Goal: Task Accomplishment & Management: Use online tool/utility

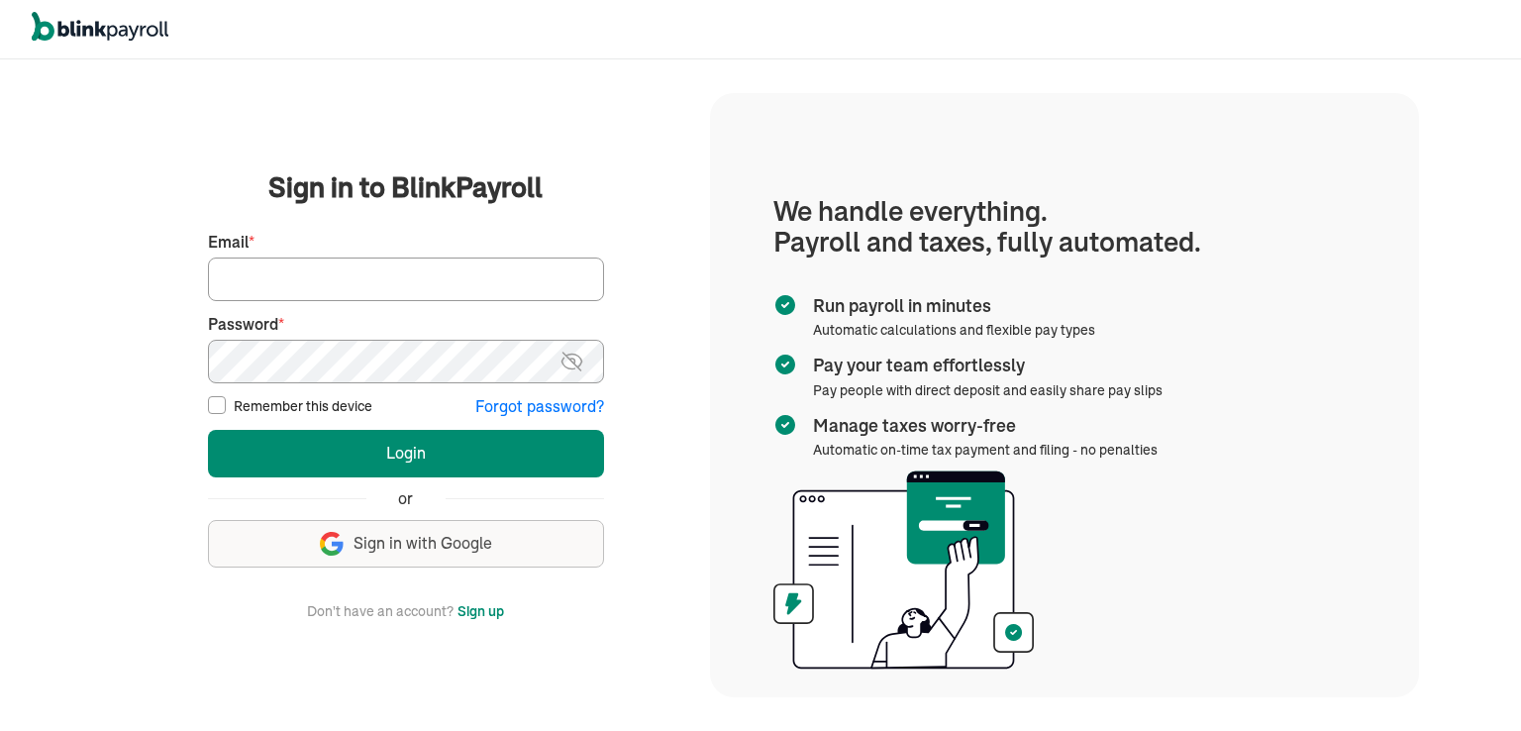
click at [365, 287] on input "Email *" at bounding box center [406, 279] width 396 height 44
type input "[EMAIL_ADDRESS][DOMAIN_NAME]"
click at [214, 404] on input "Remember this device" at bounding box center [217, 405] width 18 height 18
checkbox input "true"
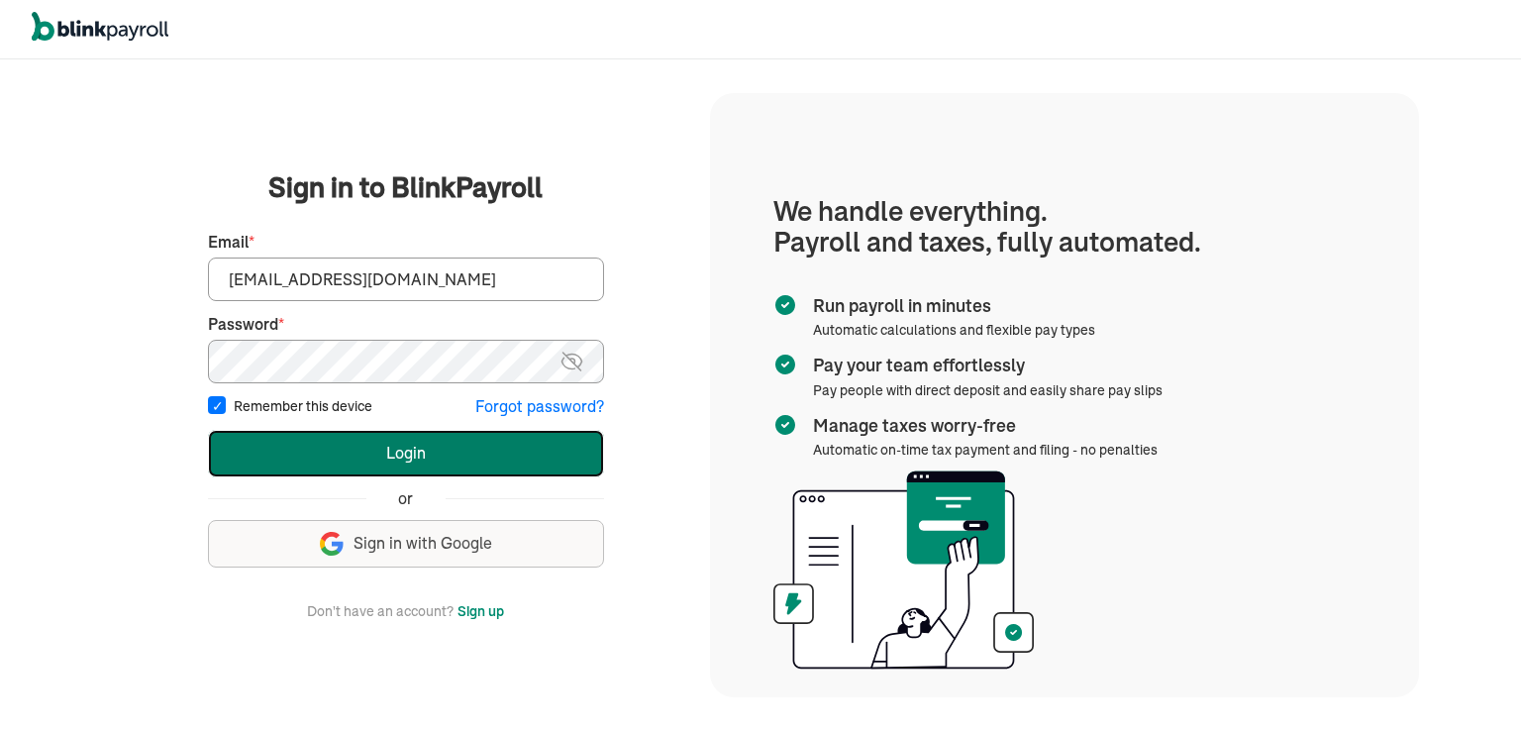
click at [408, 456] on button "Login" at bounding box center [406, 454] width 396 height 48
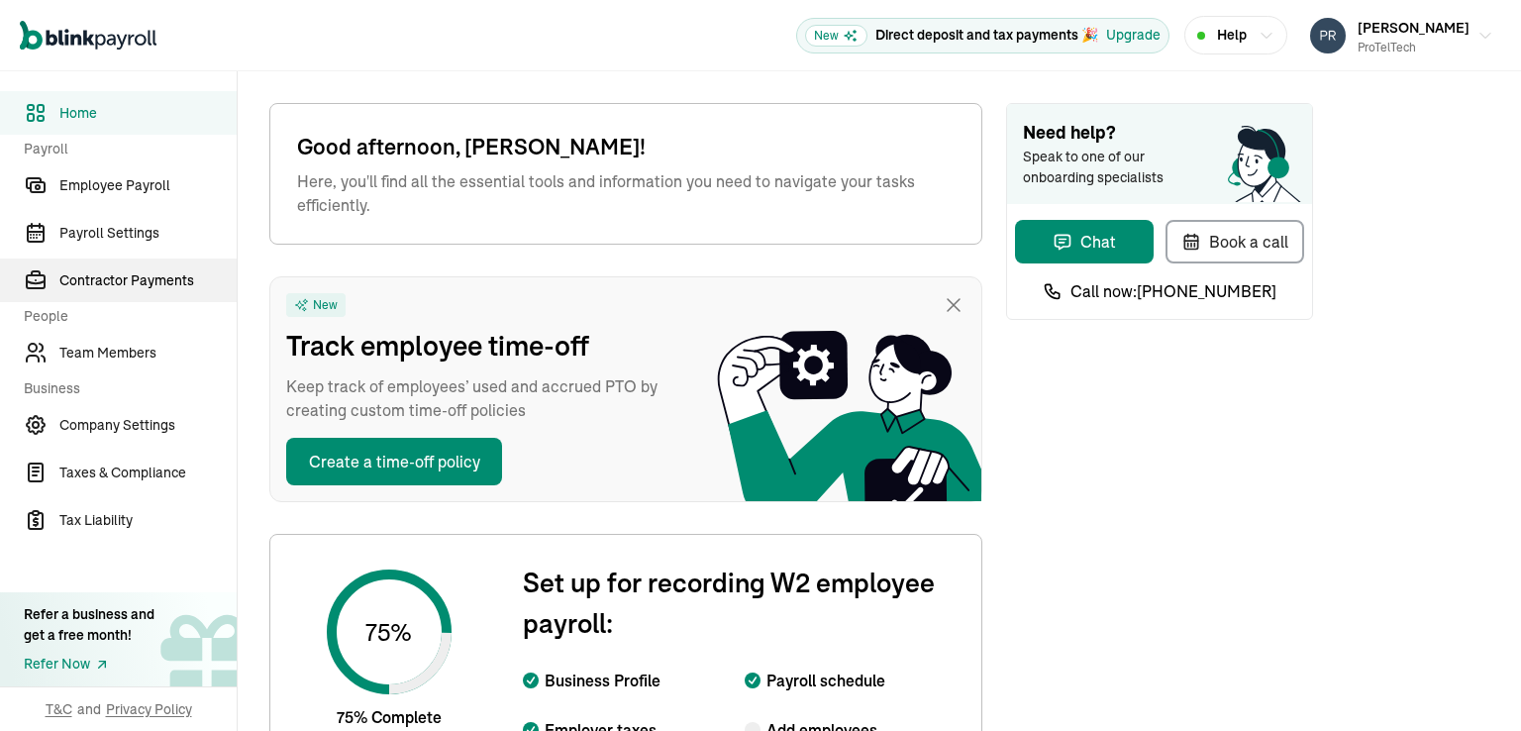
click at [118, 283] on span "Contractor Payments" at bounding box center [147, 280] width 177 height 21
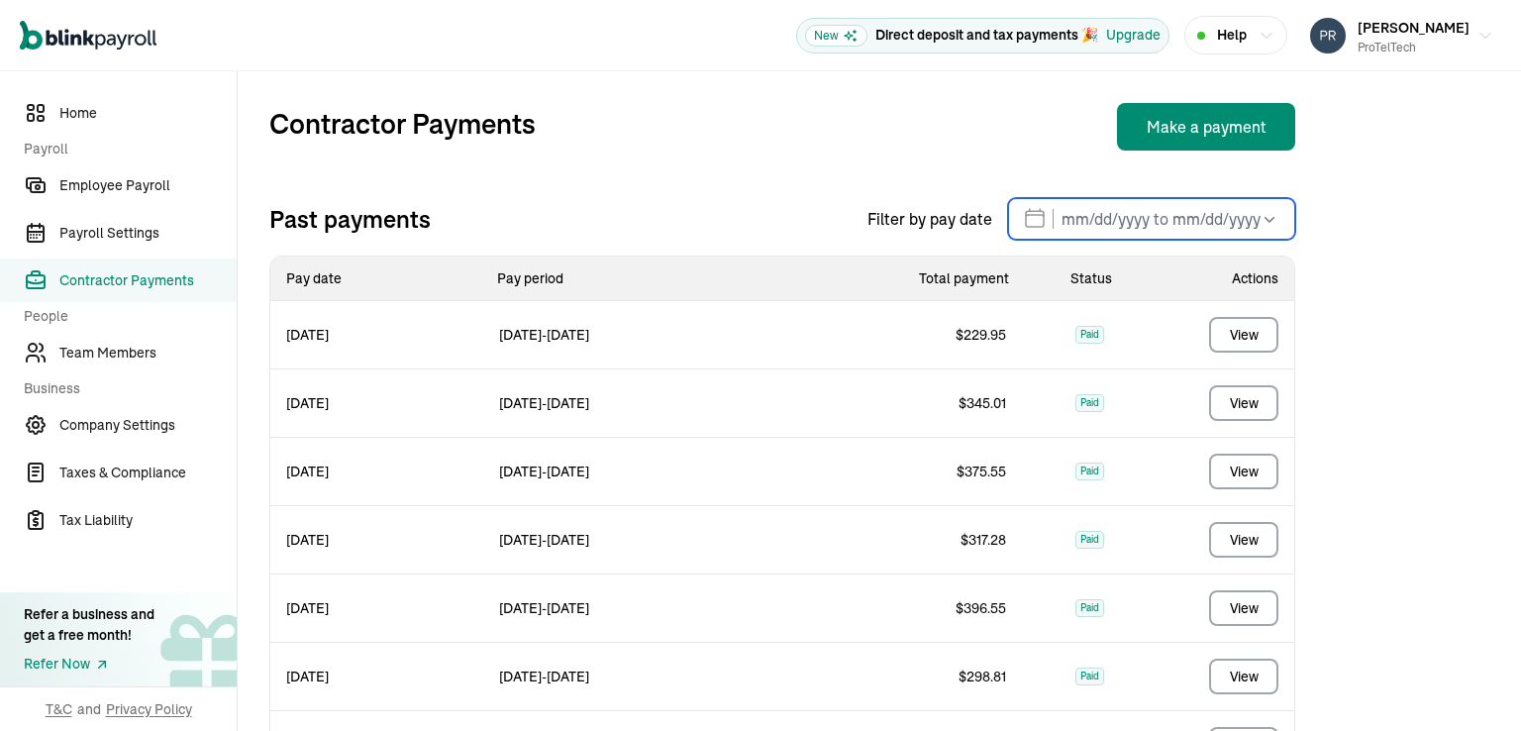
click at [1133, 227] on input "text" at bounding box center [1151, 219] width 287 height 42
click at [1103, 104] on div "Contractor Payments Make a payment" at bounding box center [782, 127] width 1026 height 48
click at [1216, 133] on button "Make a payment" at bounding box center [1206, 127] width 178 height 48
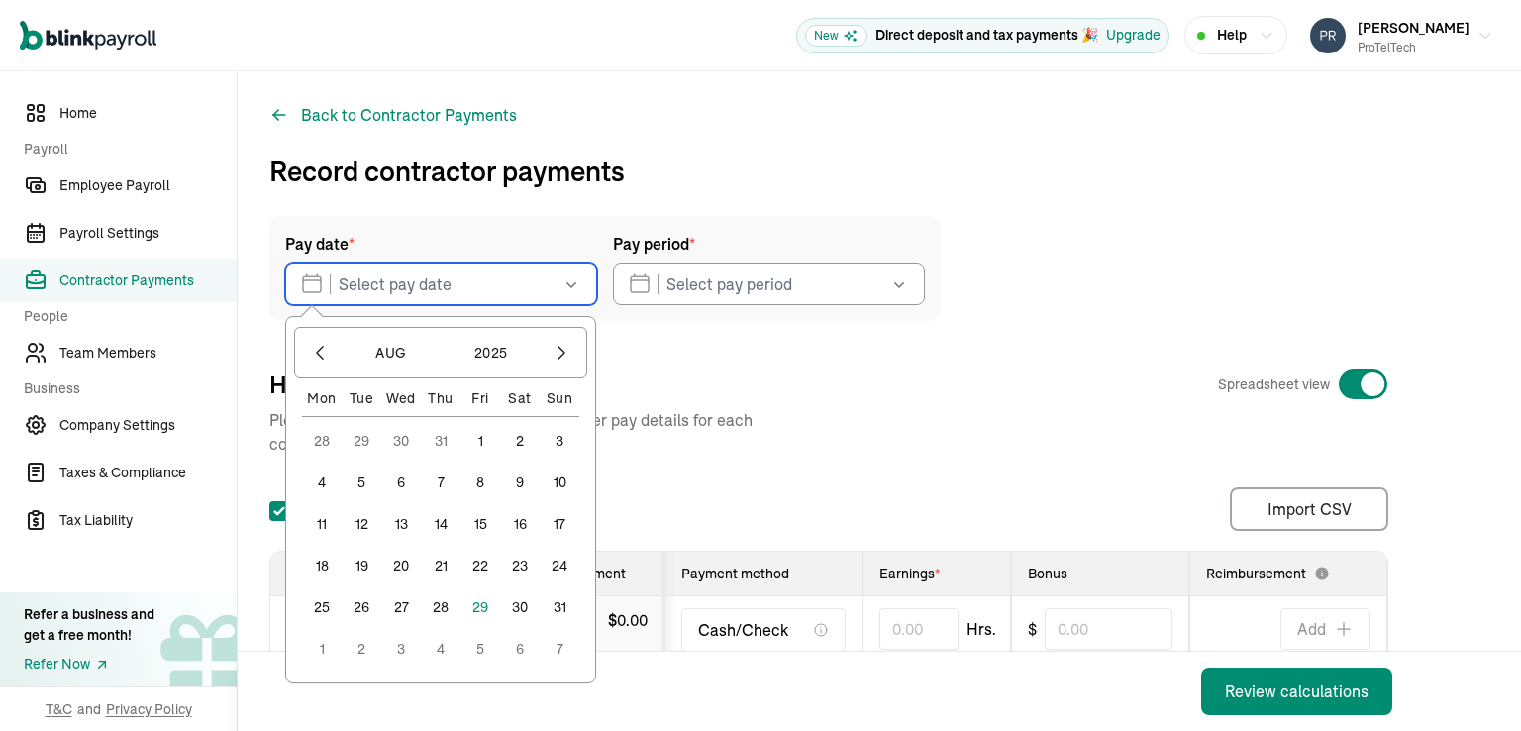
click at [460, 289] on input "text" at bounding box center [441, 284] width 312 height 42
click at [479, 606] on button "29" at bounding box center [480, 607] width 40 height 40
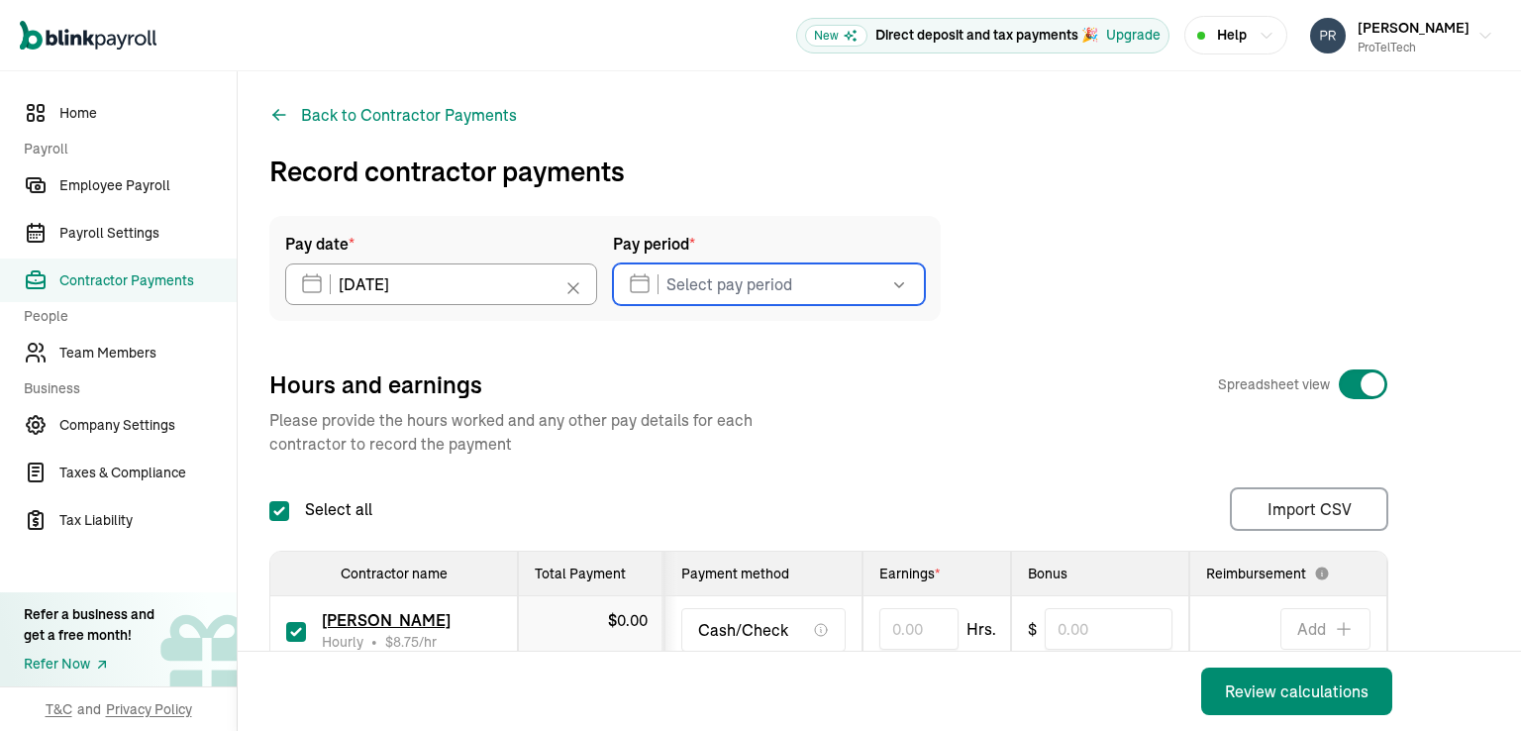
click at [768, 282] on input "text" at bounding box center [769, 284] width 312 height 42
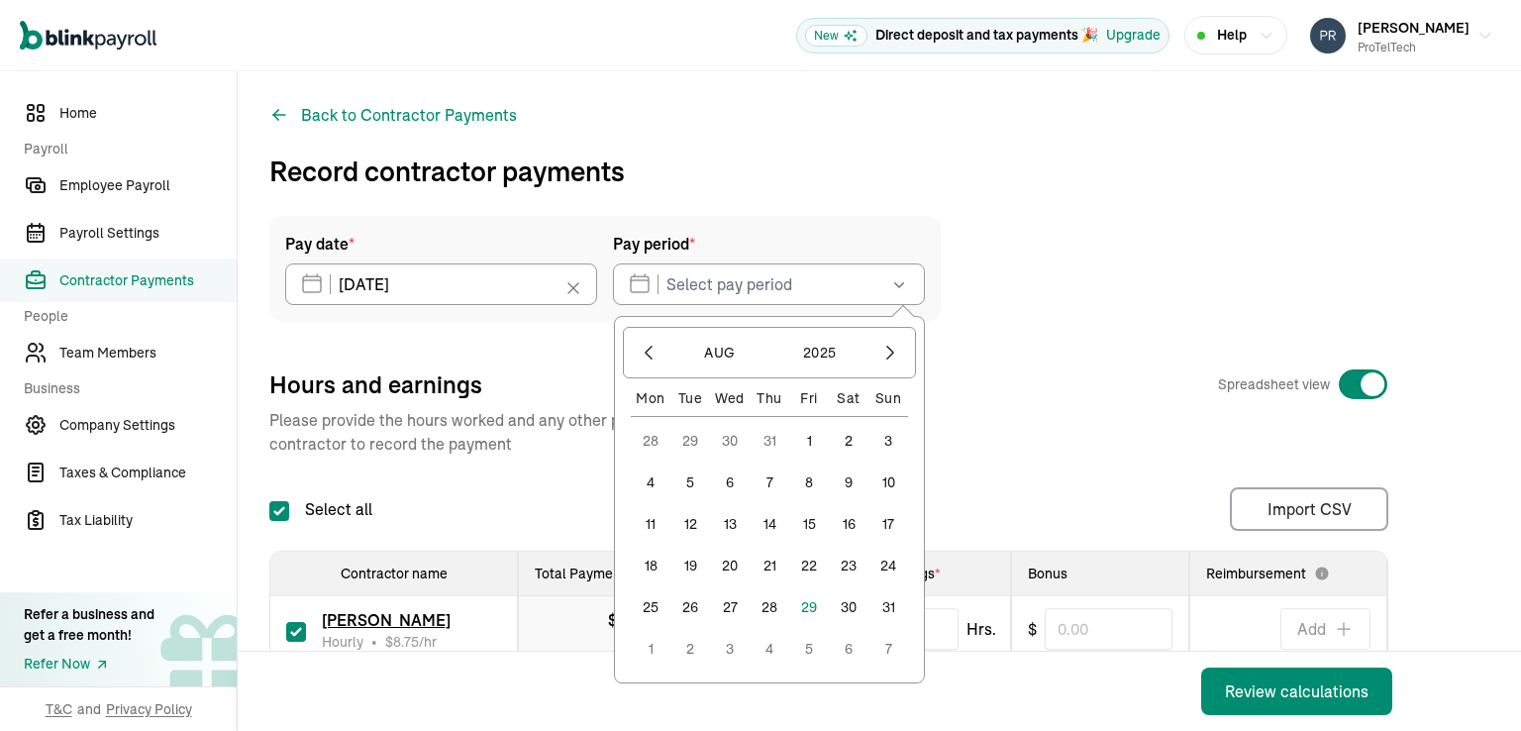
click at [646, 526] on button "11" at bounding box center [651, 524] width 40 height 40
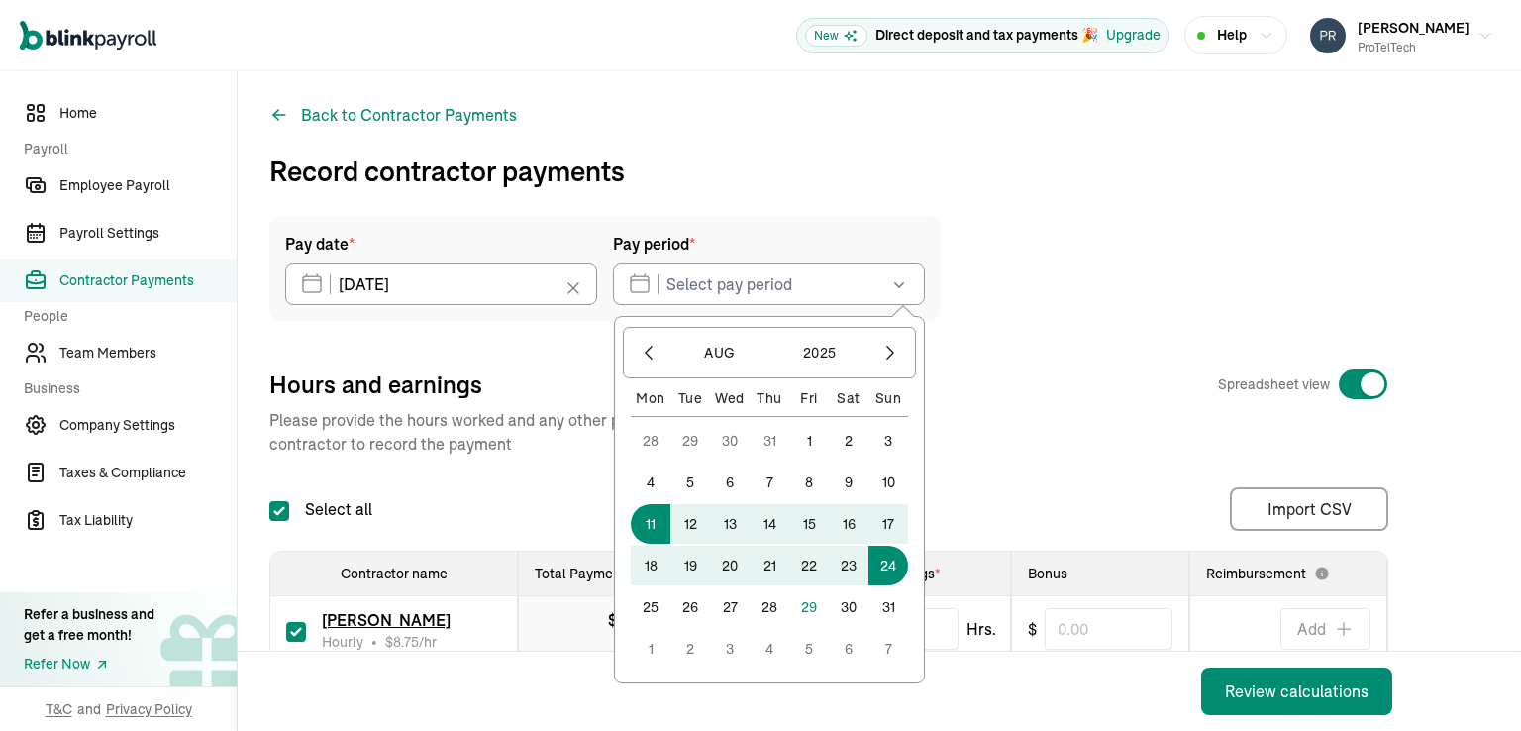
click at [888, 567] on button "24" at bounding box center [888, 565] width 40 height 40
type input "[DATE] ~ [DATE]"
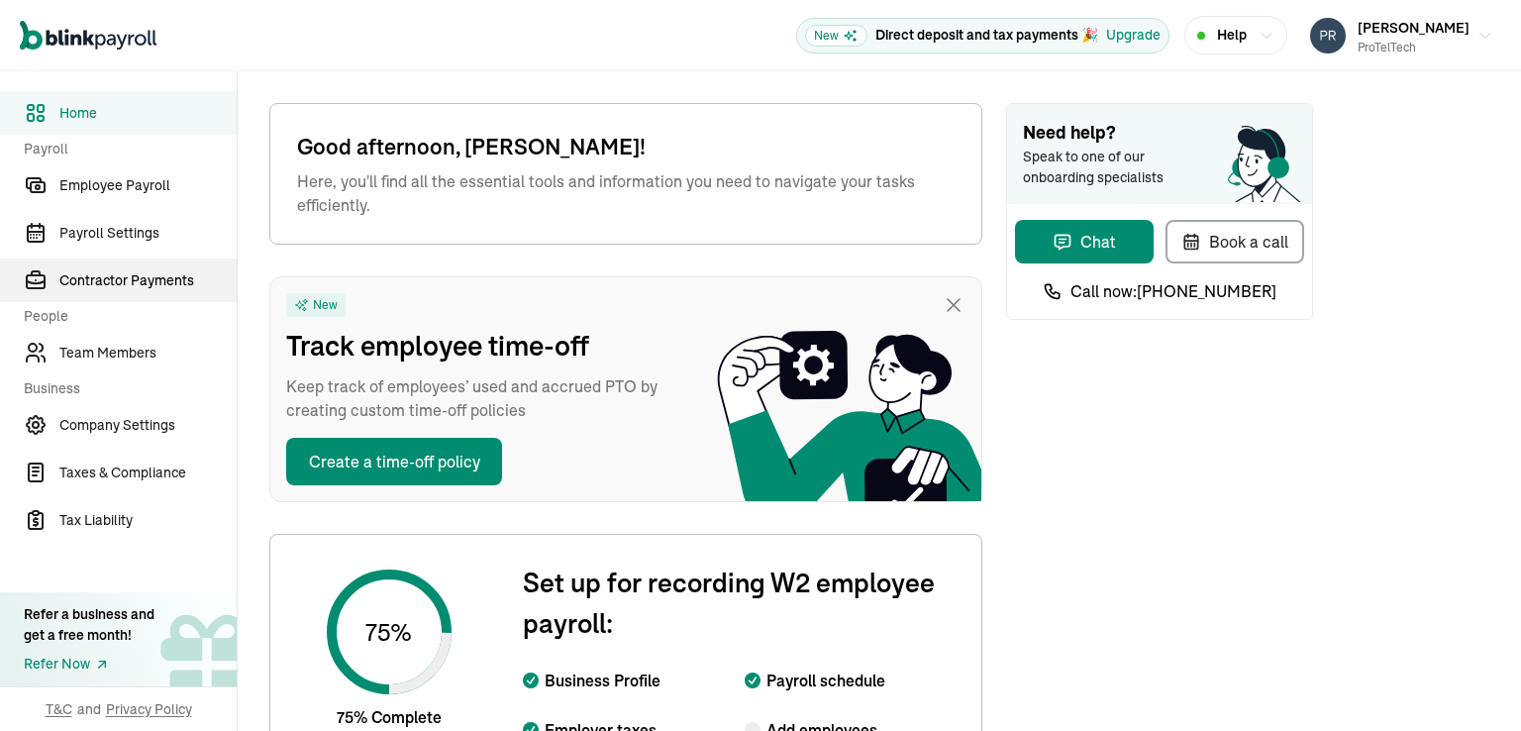
click at [118, 283] on span "Contractor Payments" at bounding box center [147, 280] width 177 height 21
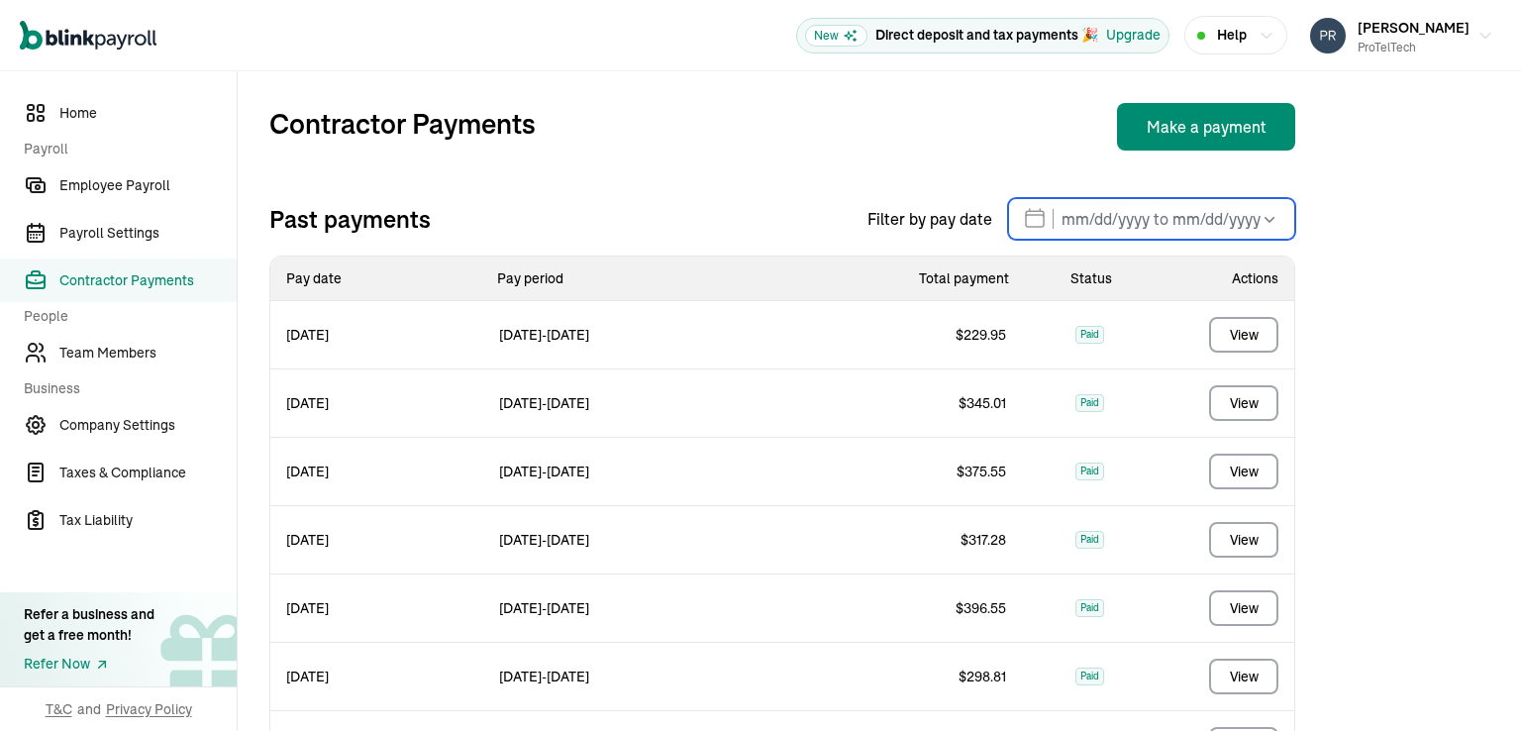
click at [1133, 227] on input "text" at bounding box center [1151, 219] width 287 height 42
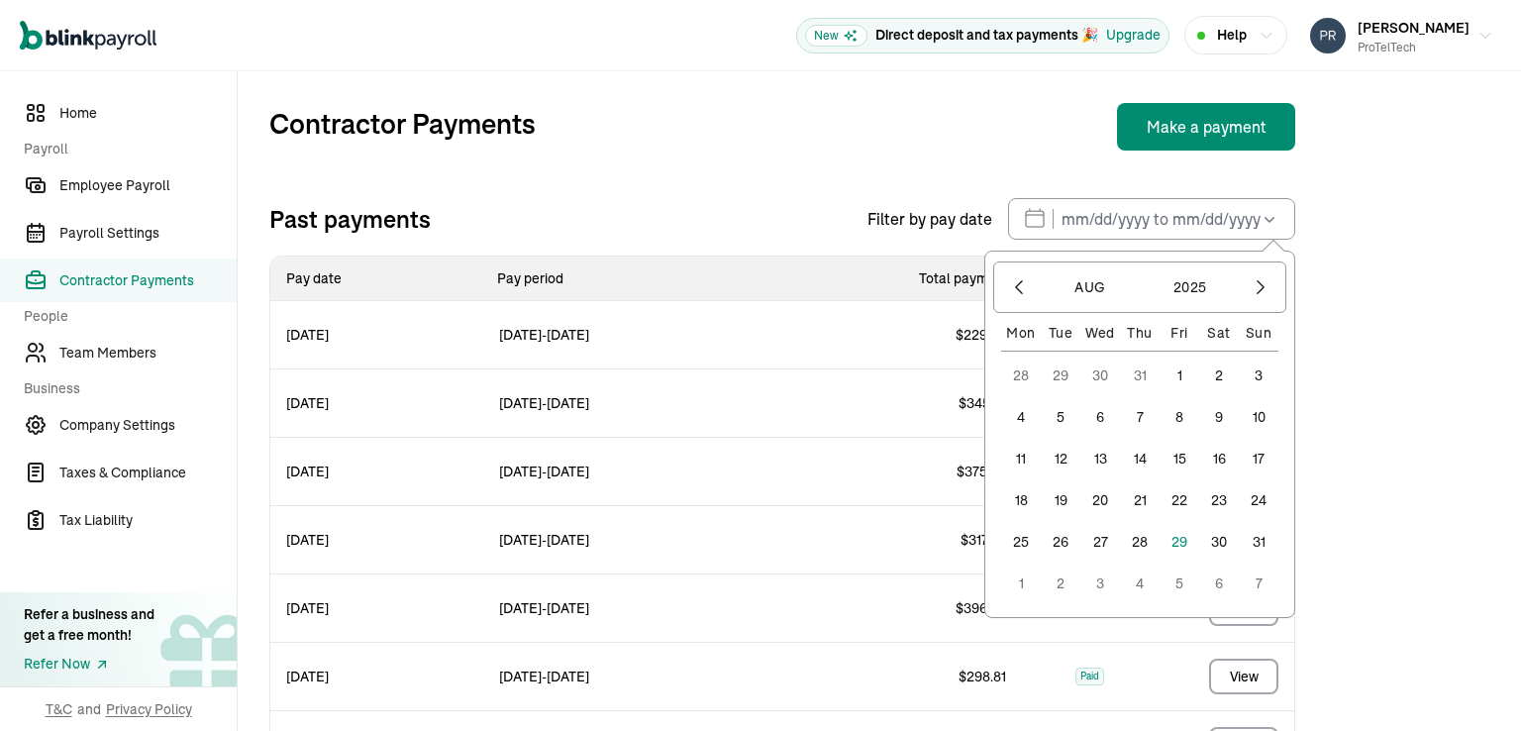
click at [1103, 104] on div "Contractor Payments Make a payment" at bounding box center [782, 127] width 1026 height 48
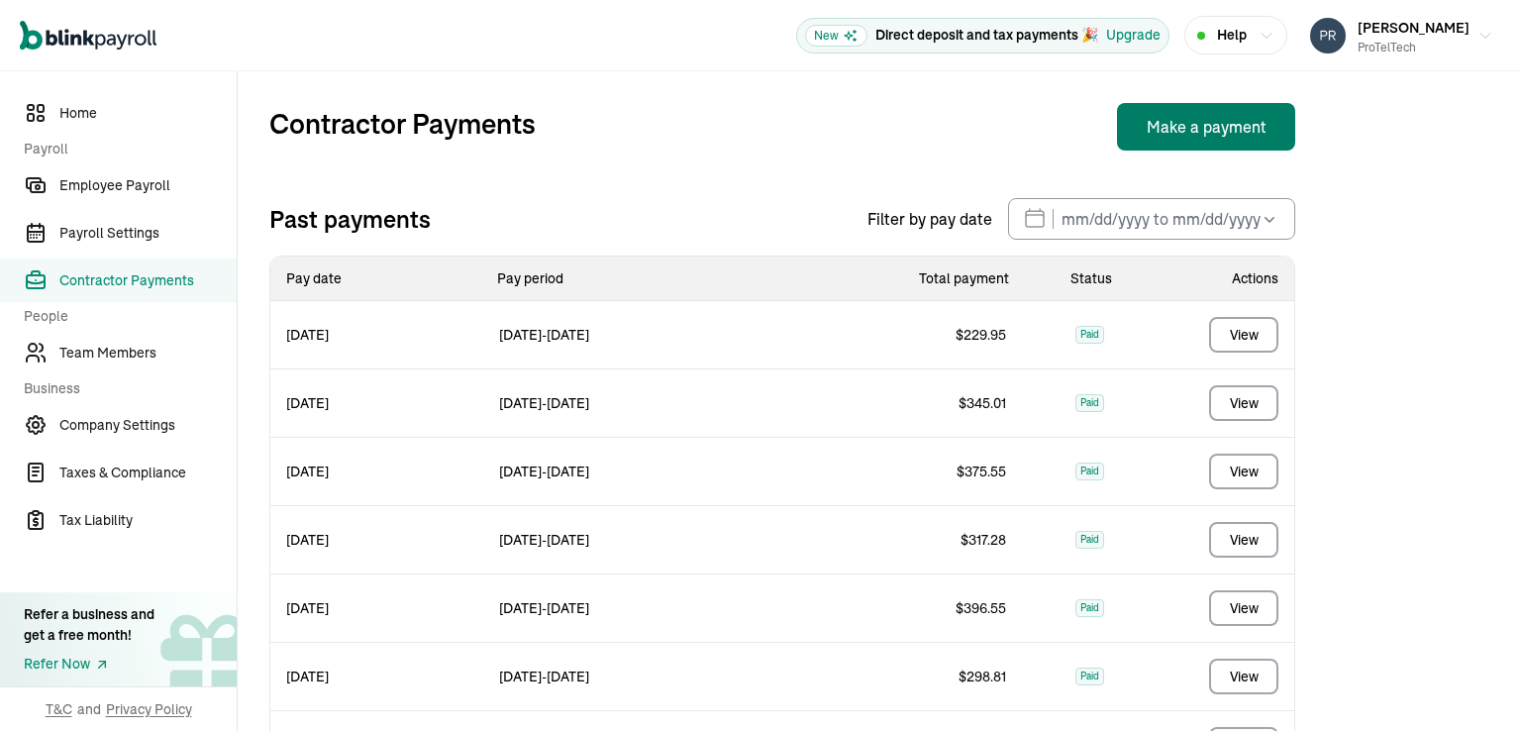
click at [1216, 133] on button "Make a payment" at bounding box center [1206, 127] width 178 height 48
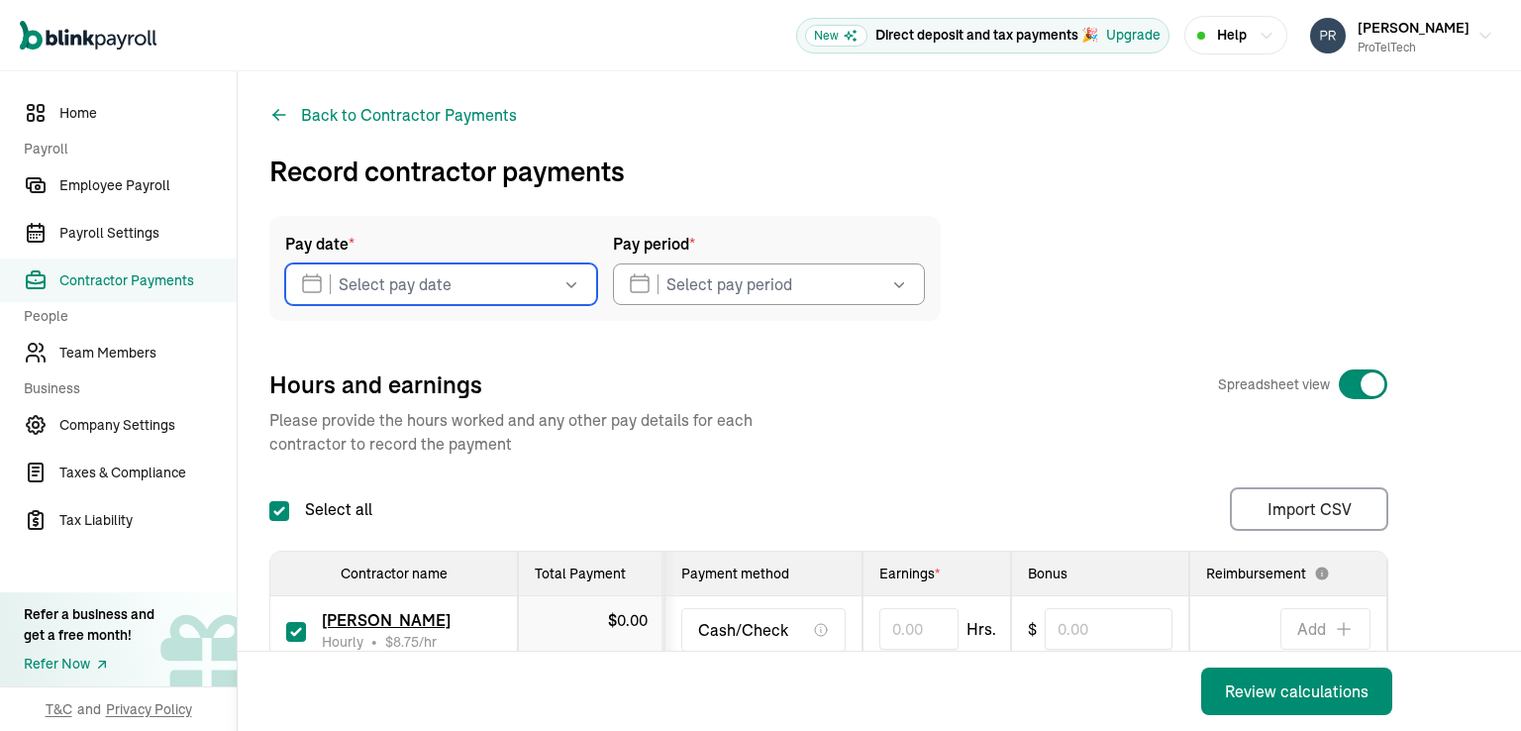
click at [460, 289] on input "text" at bounding box center [441, 284] width 312 height 42
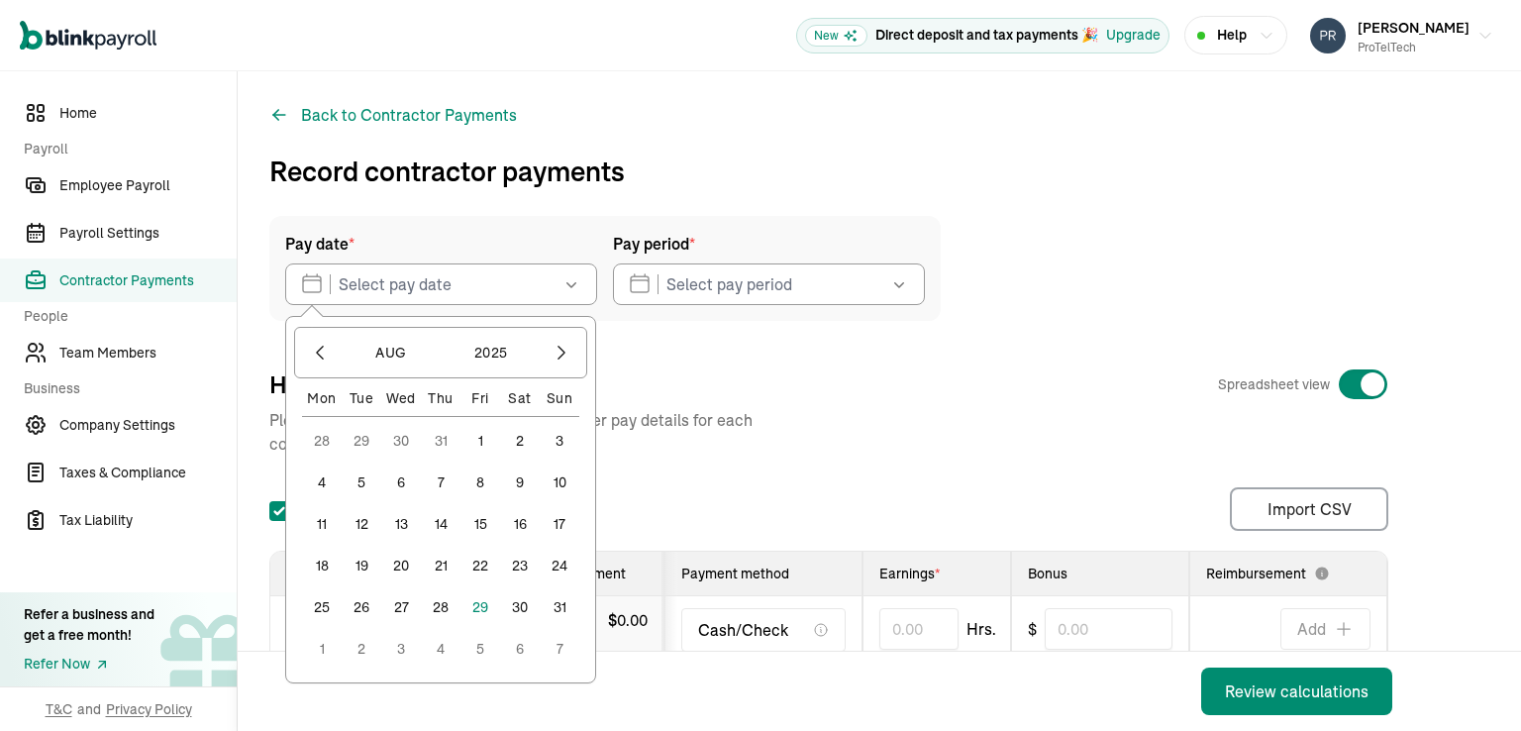
click at [479, 606] on button "29" at bounding box center [480, 607] width 40 height 40
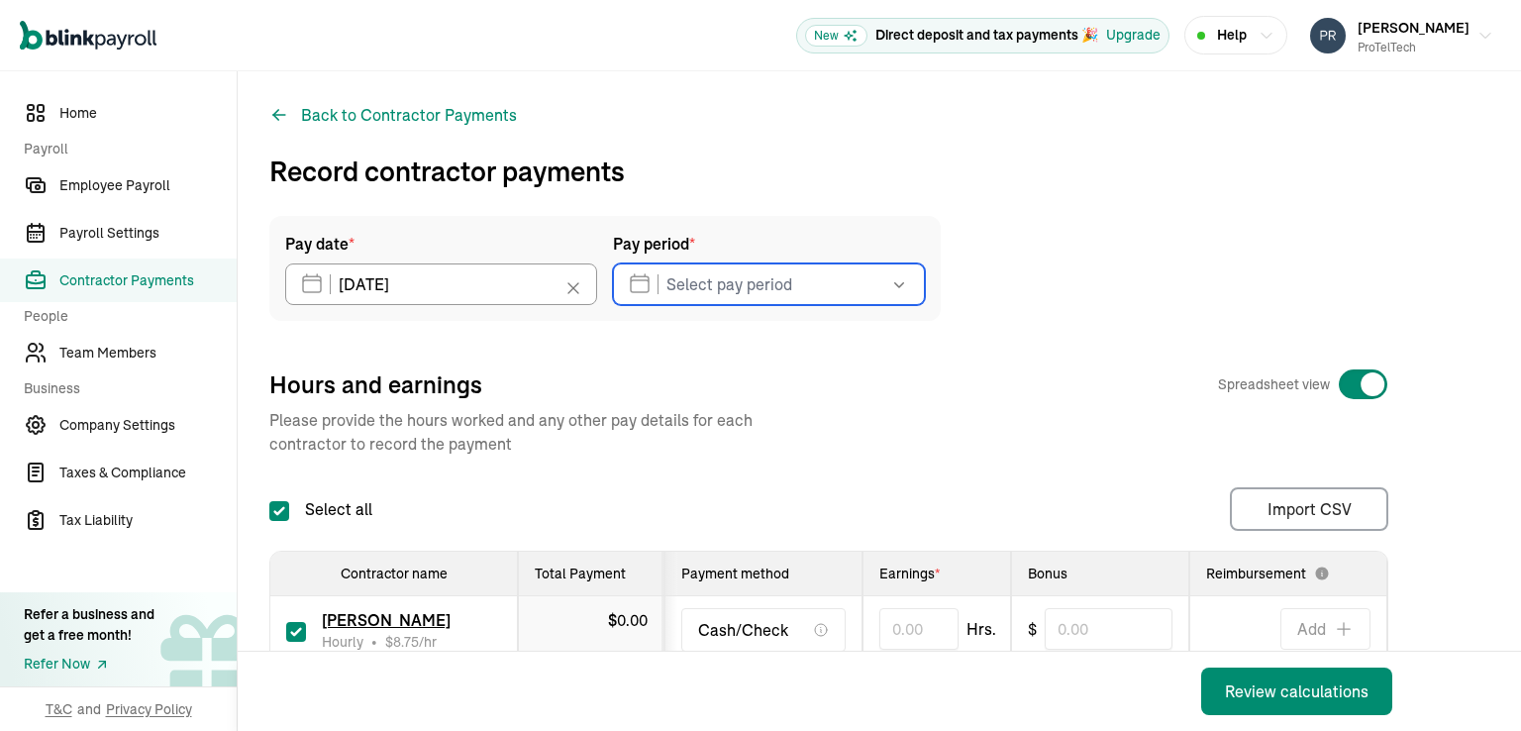
click at [768, 282] on input "text" at bounding box center [769, 284] width 312 height 42
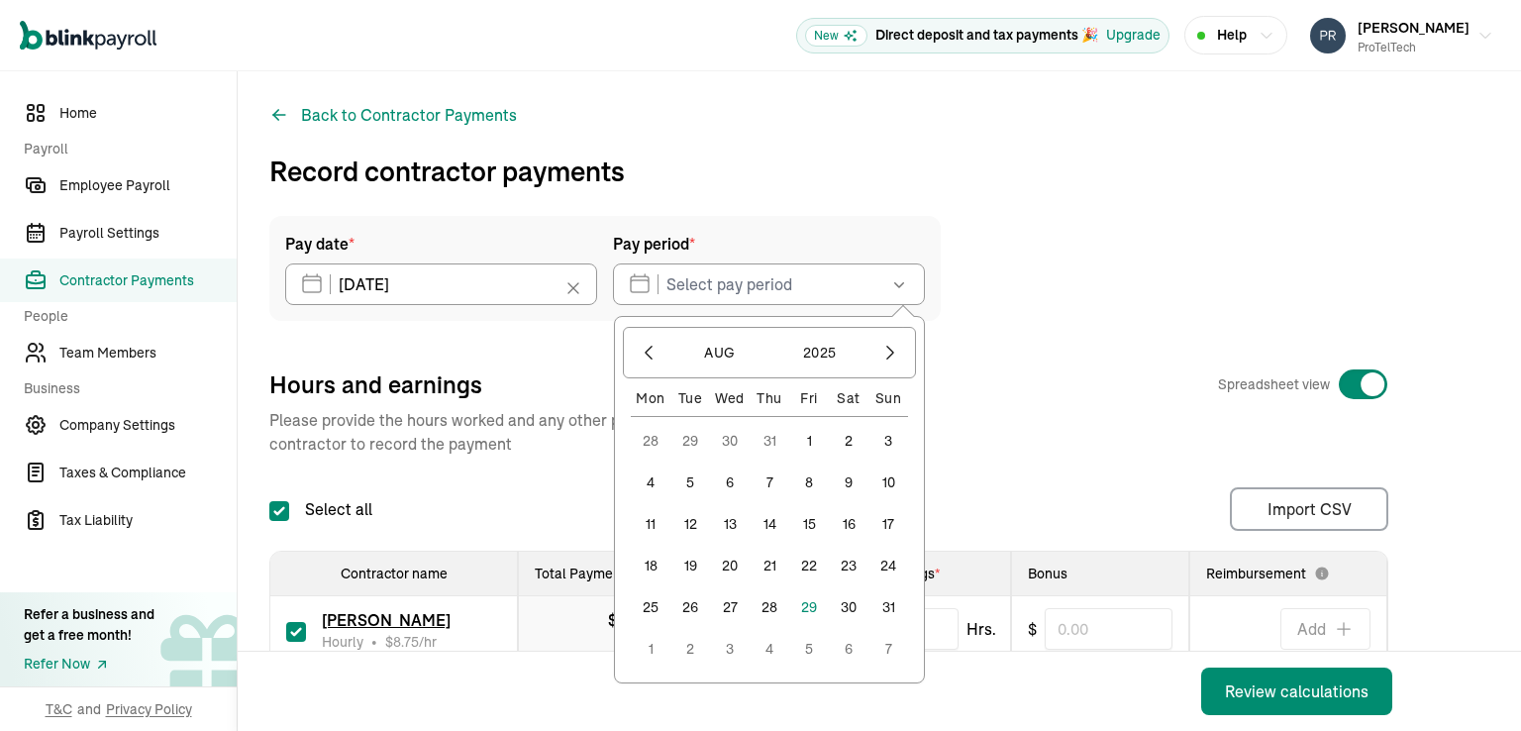
click at [646, 526] on button "11" at bounding box center [651, 524] width 40 height 40
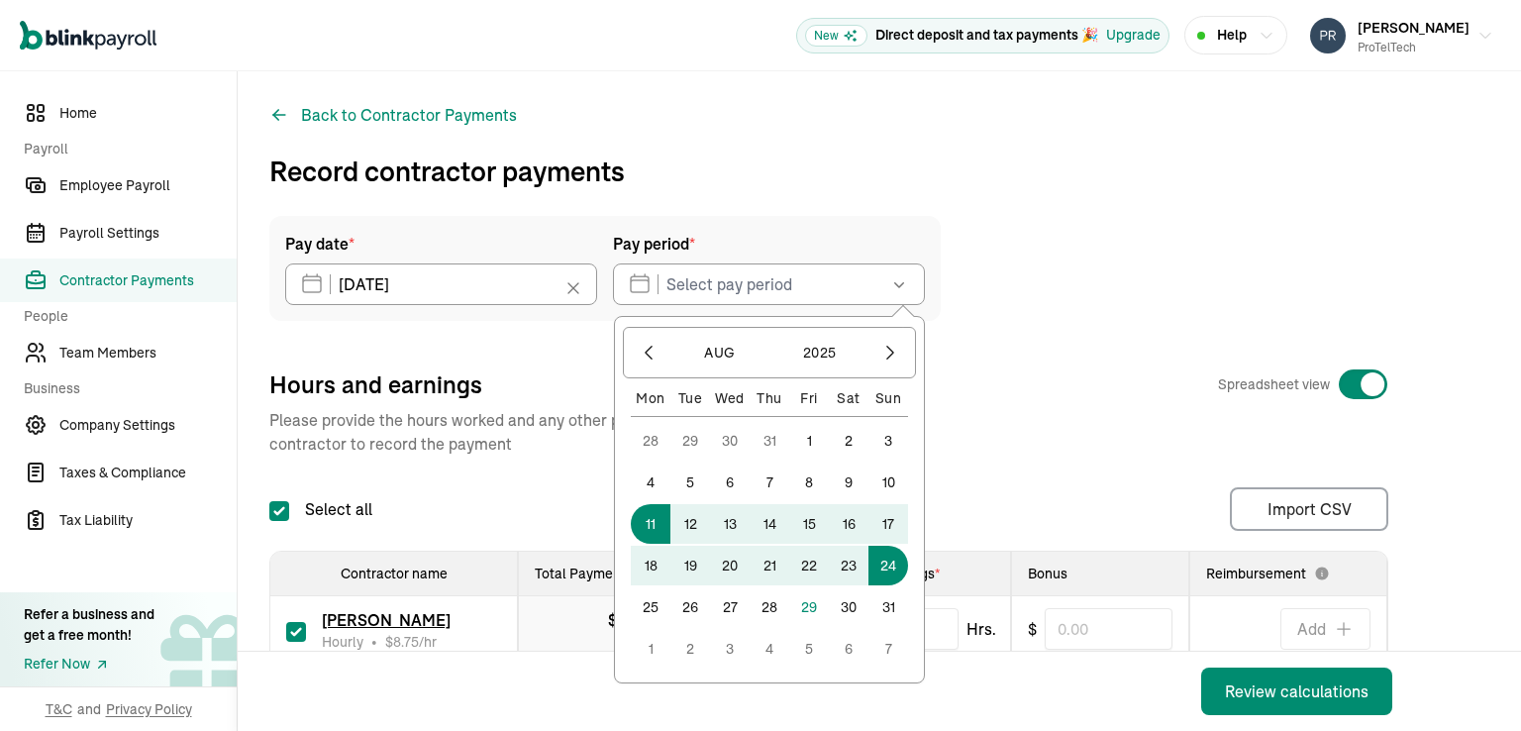
click at [888, 567] on button "24" at bounding box center [888, 565] width 40 height 40
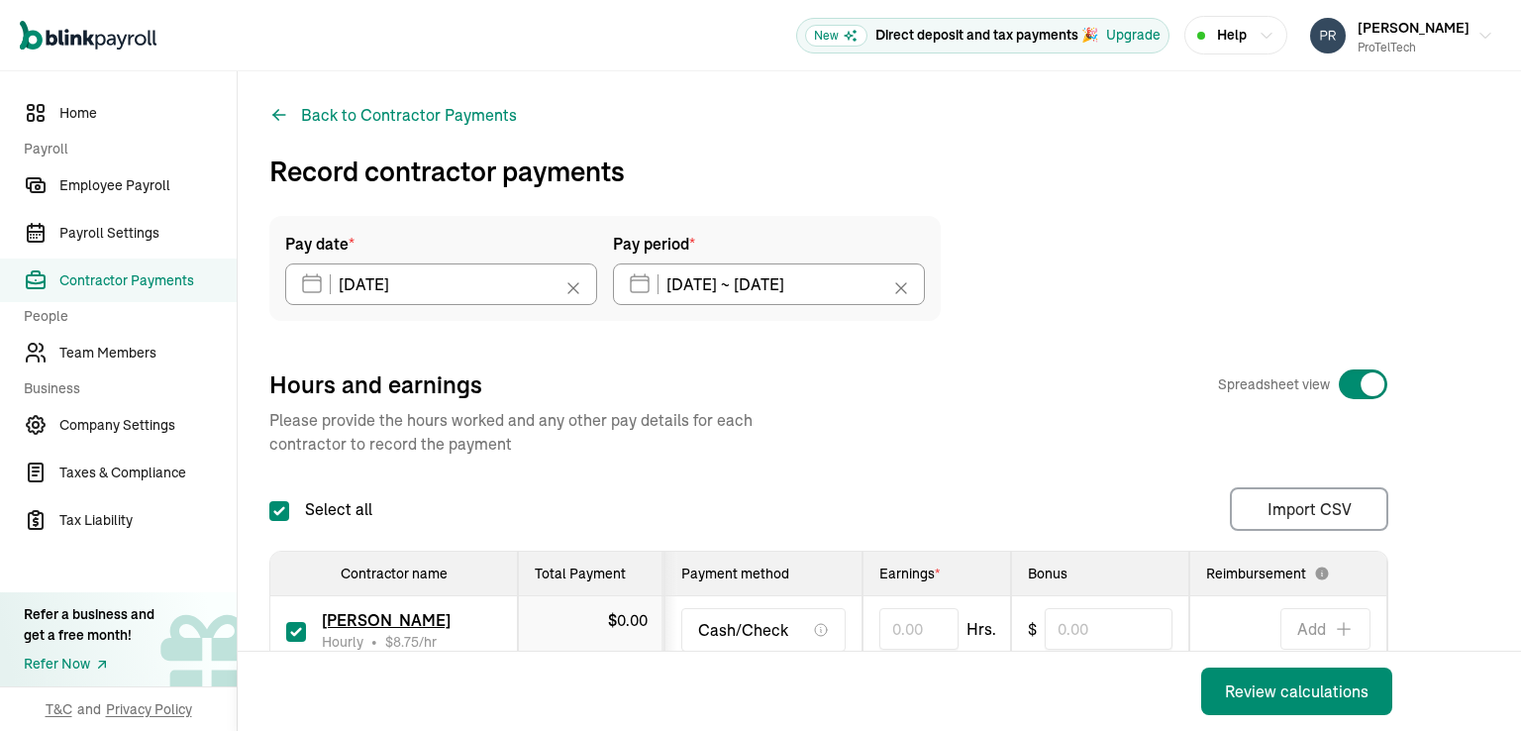
type input "[DATE] ~ [DATE]"
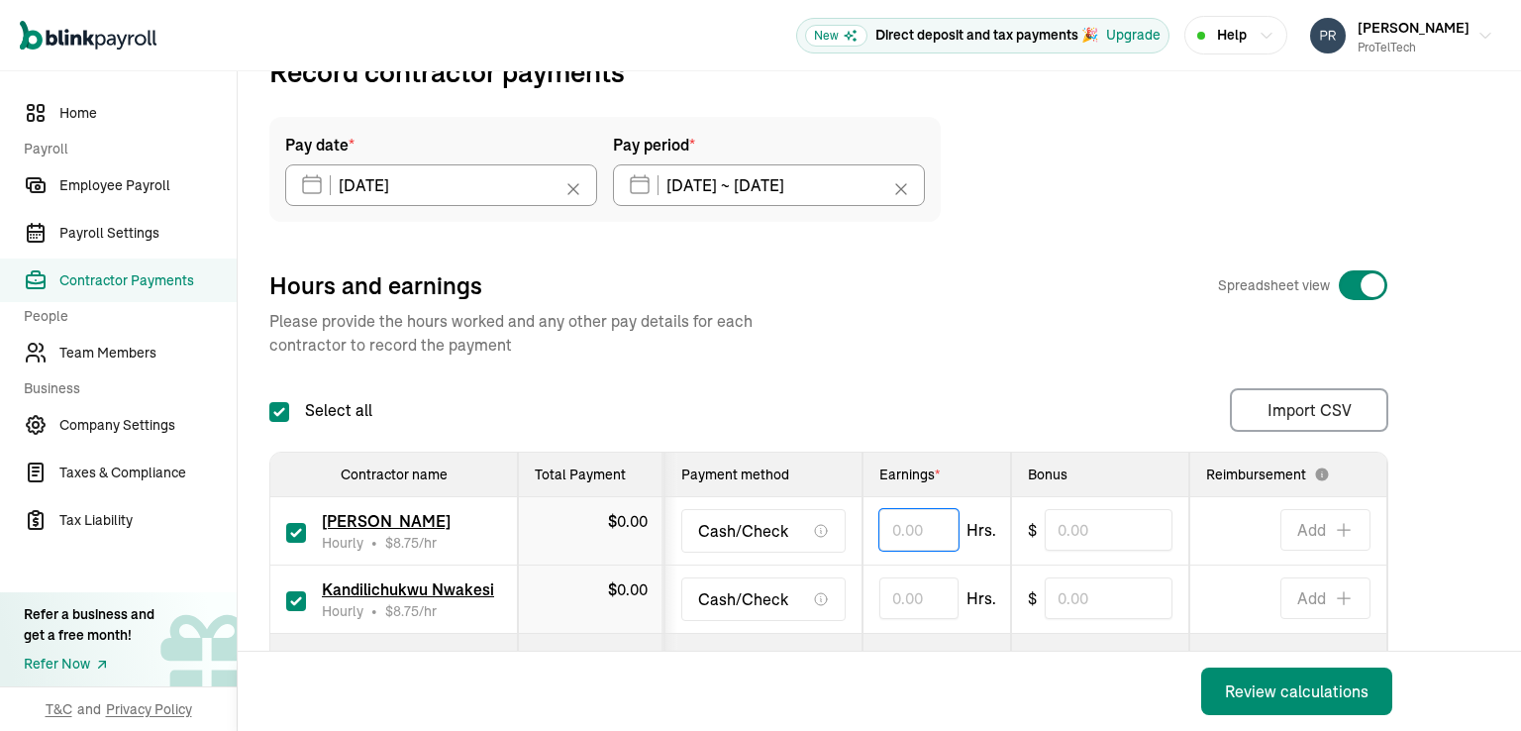
click at [891, 536] on input "text" at bounding box center [918, 530] width 79 height 42
type input "25.02"
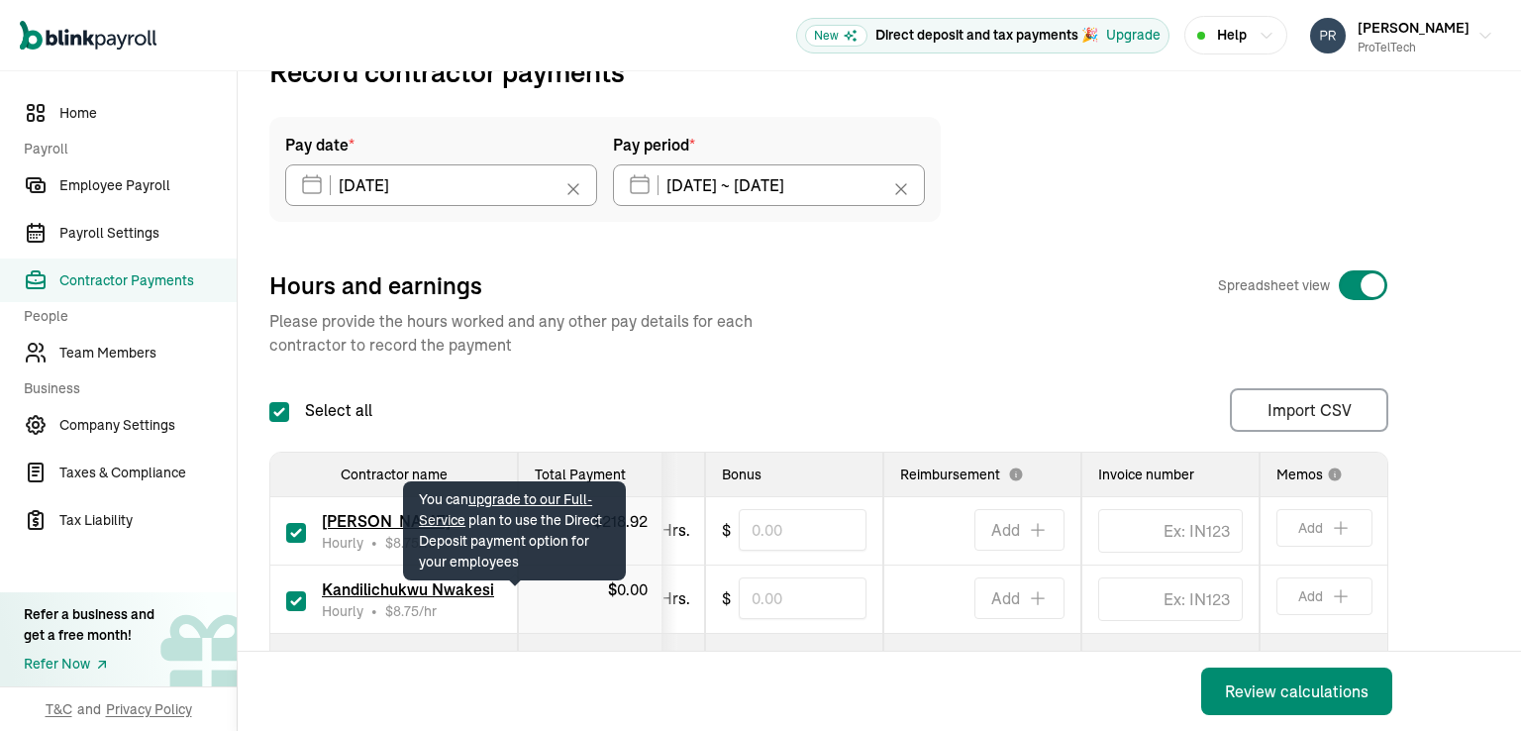
click at [690, 634] on th at bounding box center [630, 662] width 148 height 56
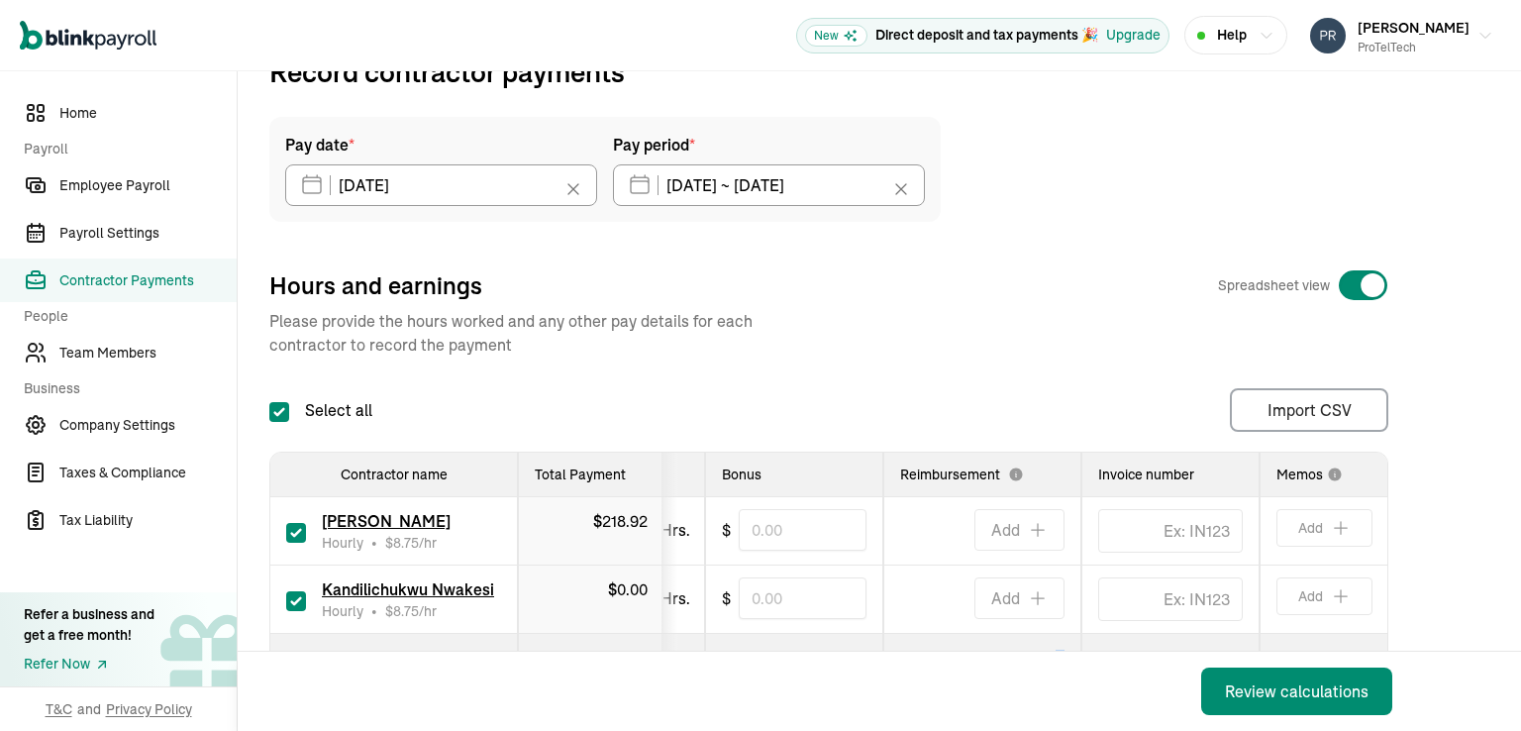
drag, startPoint x: 1178, startPoint y: 642, endPoint x: 1050, endPoint y: 639, distance: 127.8
click at [1050, 639] on tr "Total Payment $ 218.92 $ 0.00 $ 0.00" at bounding box center [676, 662] width 1424 height 56
click at [689, 525] on td "25.02 Hrs." at bounding box center [630, 531] width 148 height 68
click at [689, 581] on td "Hrs." at bounding box center [630, 599] width 148 height 68
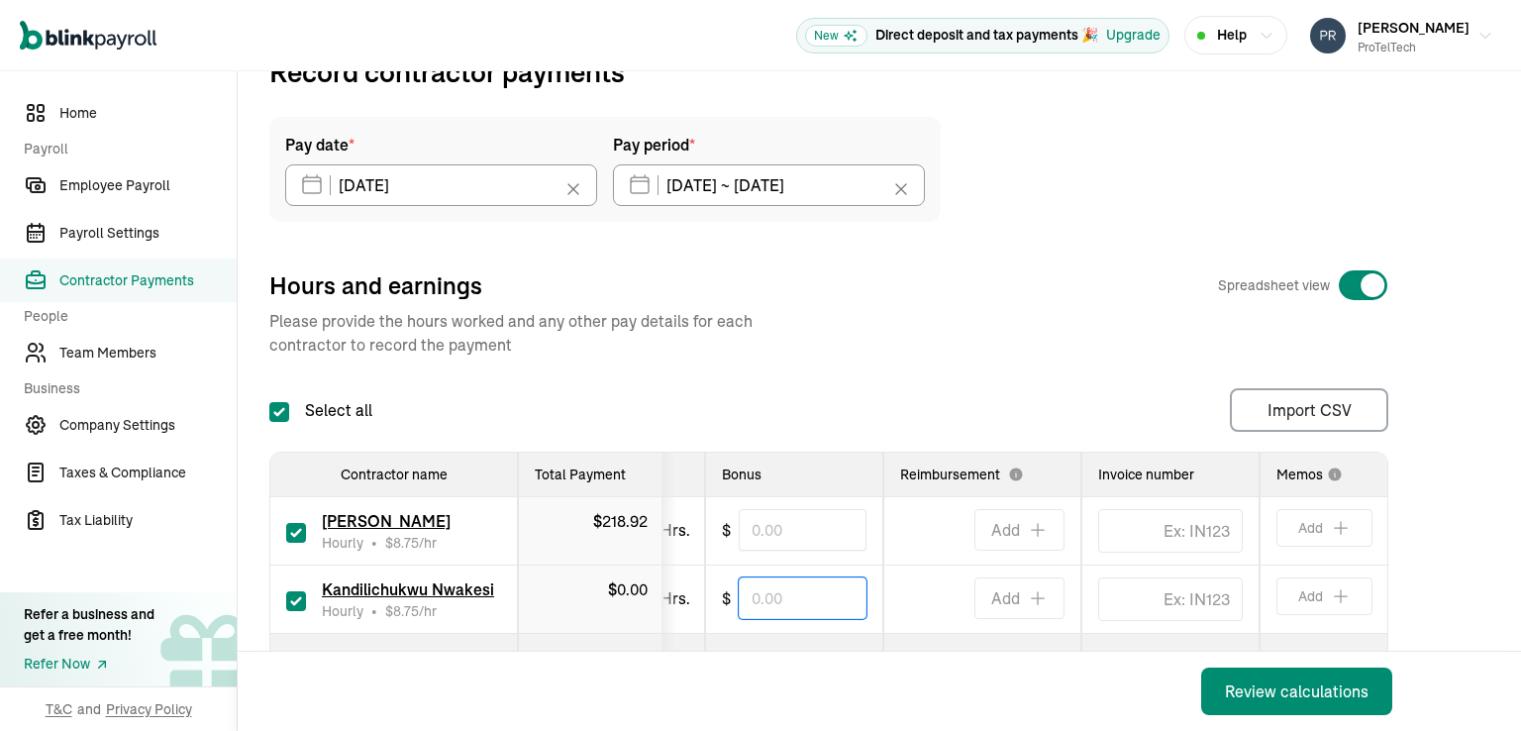
click at [765, 597] on input "text" at bounding box center [802, 598] width 128 height 42
click at [681, 602] on span "Hrs." at bounding box center [675, 598] width 30 height 24
click at [1149, 532] on input "TextInput" at bounding box center [1170, 531] width 145 height 44
click at [776, 607] on input "text" at bounding box center [802, 598] width 128 height 42
click at [685, 607] on span "Hrs." at bounding box center [675, 598] width 30 height 24
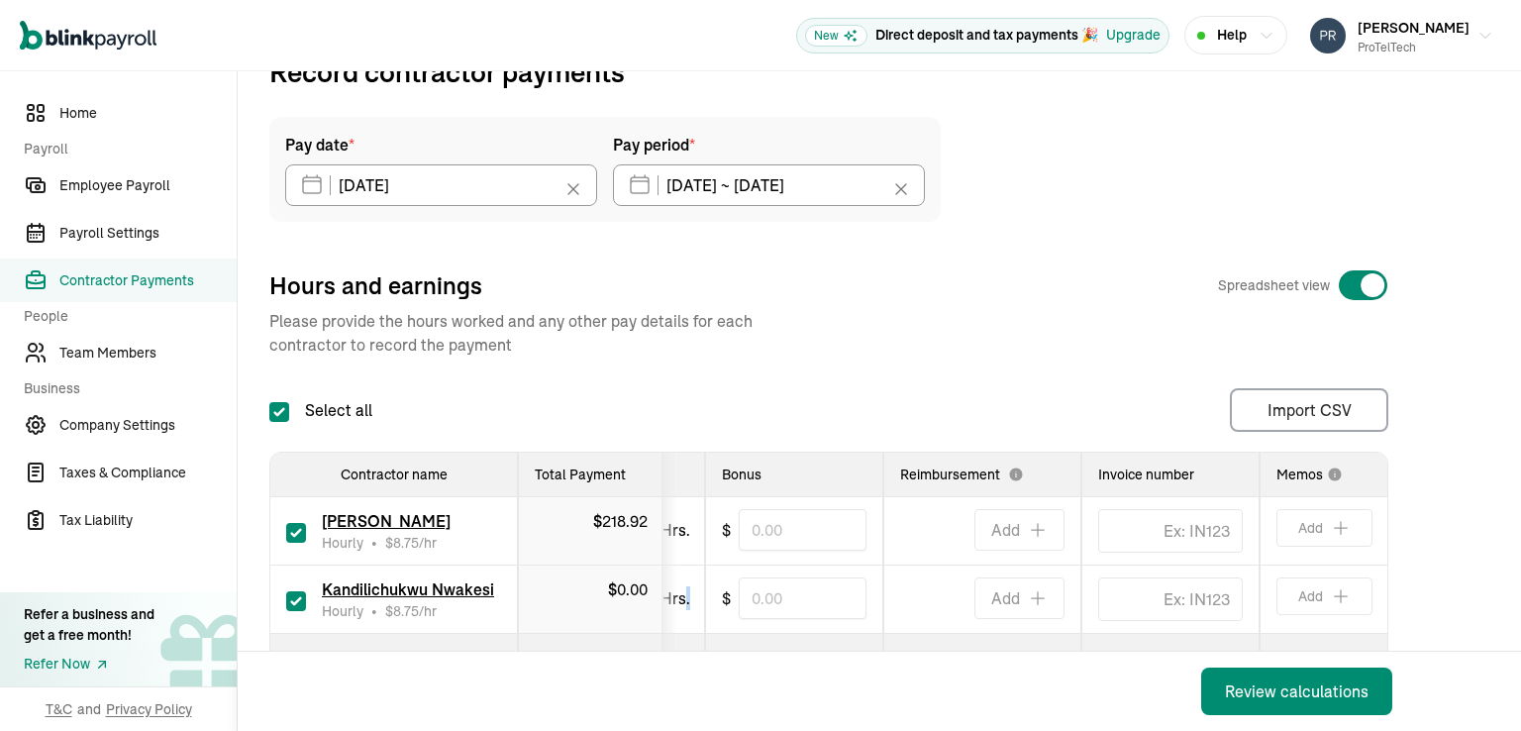
click at [685, 607] on span "Hrs." at bounding box center [675, 598] width 30 height 24
click at [681, 603] on span "Hrs." at bounding box center [675, 598] width 30 height 24
drag, startPoint x: 736, startPoint y: 639, endPoint x: 649, endPoint y: 639, distance: 86.1
click at [649, 639] on tr "Total Payment $ 218.92 $ 0.00 $ 0.00" at bounding box center [676, 662] width 1424 height 56
drag, startPoint x: 861, startPoint y: 645, endPoint x: 764, endPoint y: 654, distance: 97.4
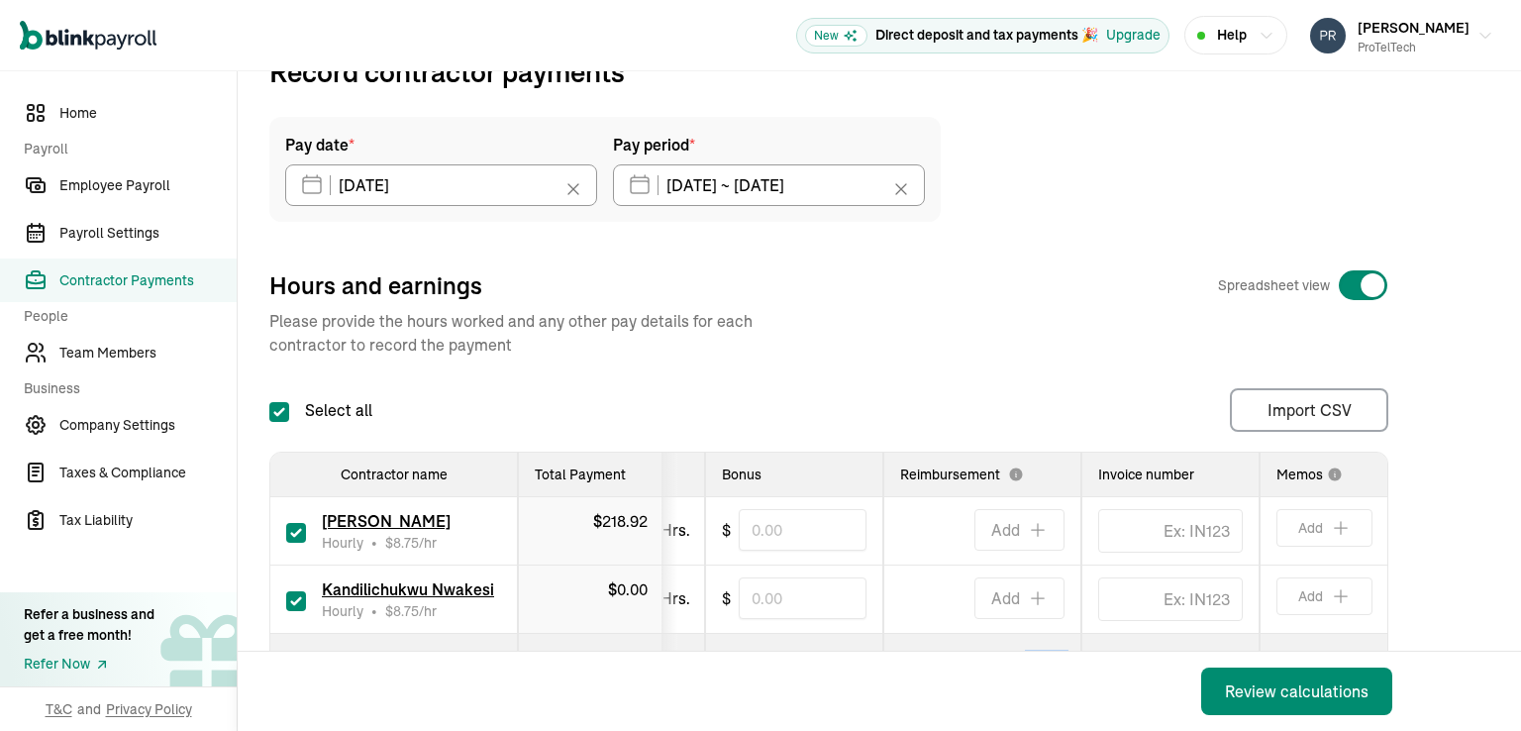
click at [764, 654] on div "Pay date * 08/29/2025 Aug 2025 Mon Tue Wed Thu Fri Sat Sun 28 29 30 31 1 2 3 4 …" at bounding box center [879, 411] width 1220 height 589
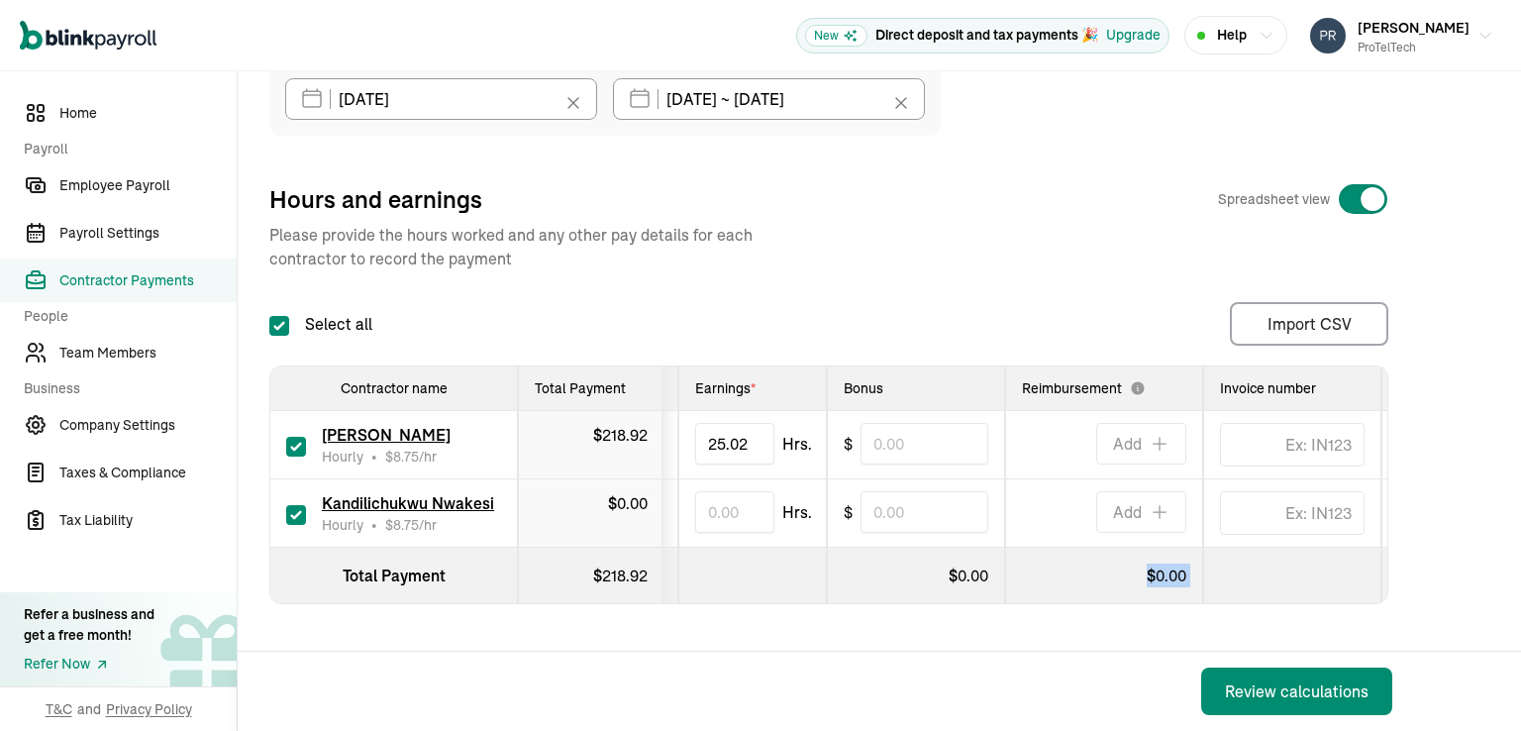
scroll to position [0, 144]
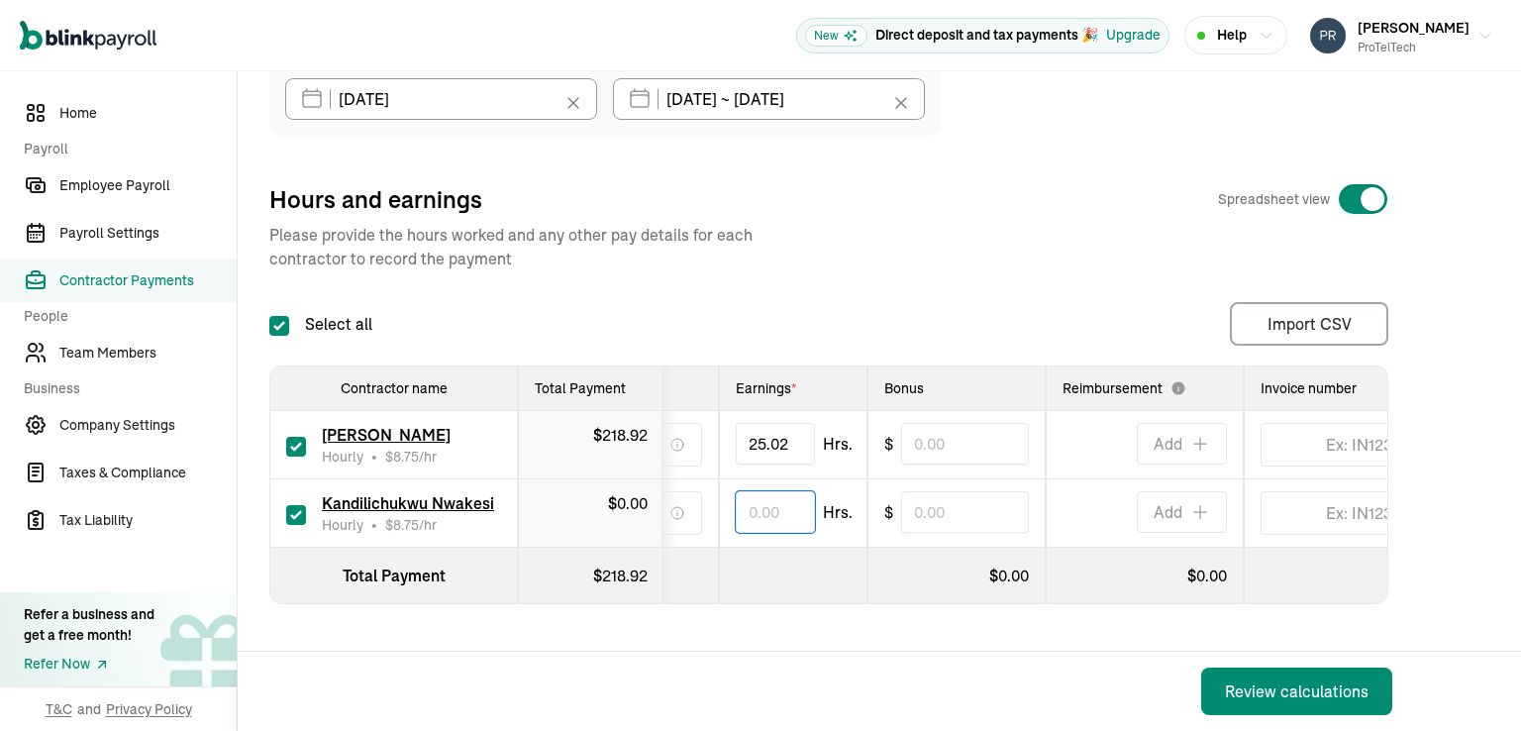
click at [751, 497] on input "text" at bounding box center [775, 512] width 79 height 42
type input "13.35"
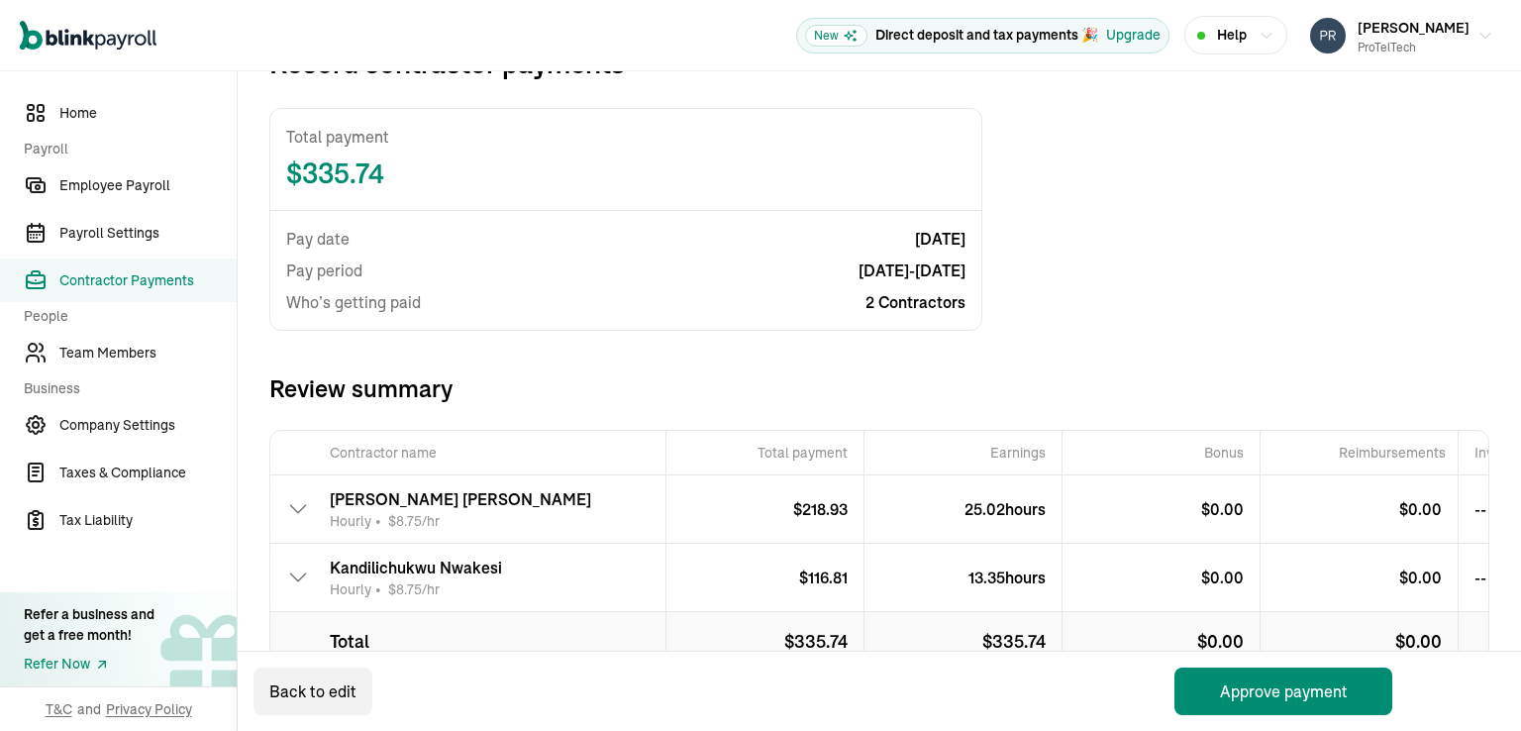
scroll to position [193, 0]
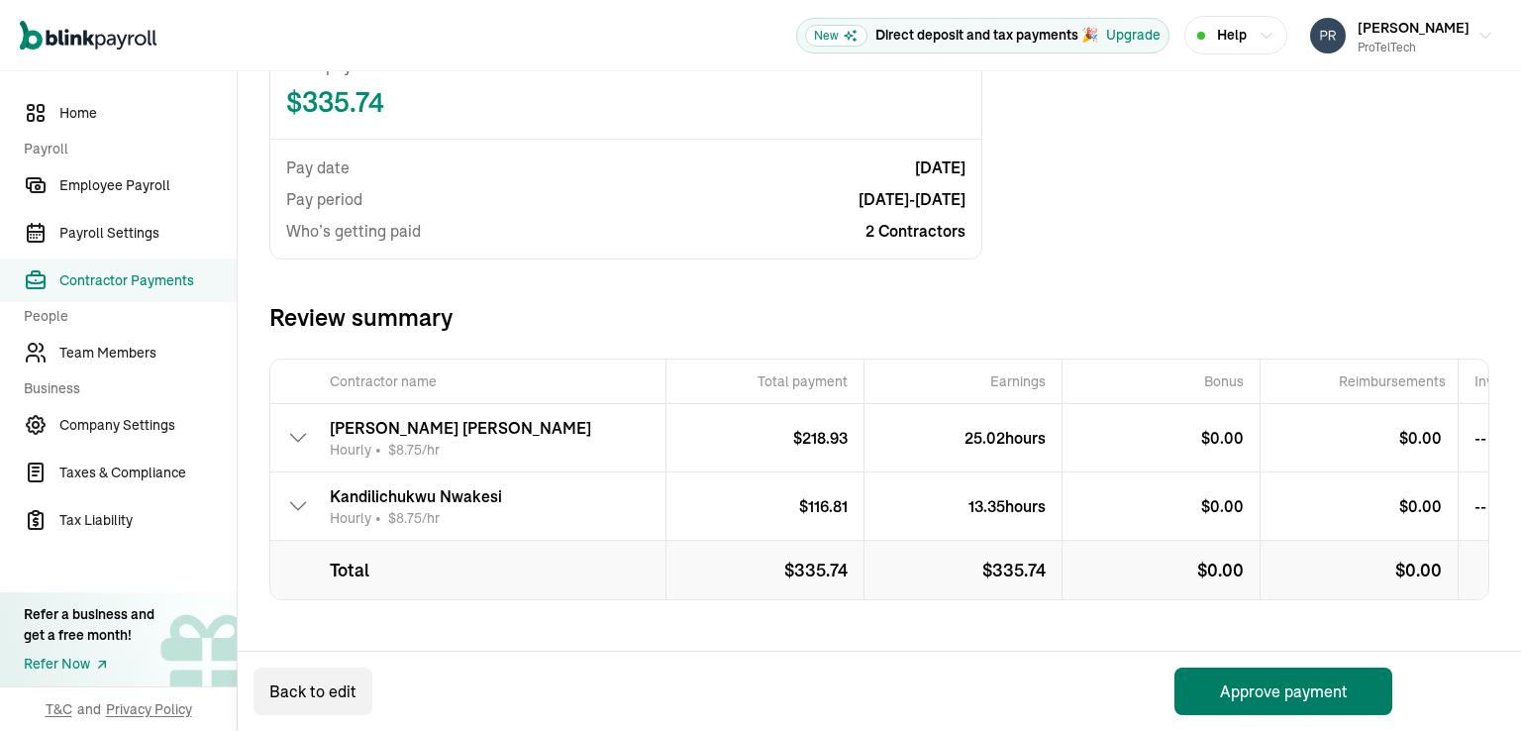
click at [1303, 693] on button "Approve payment" at bounding box center [1283, 691] width 218 height 48
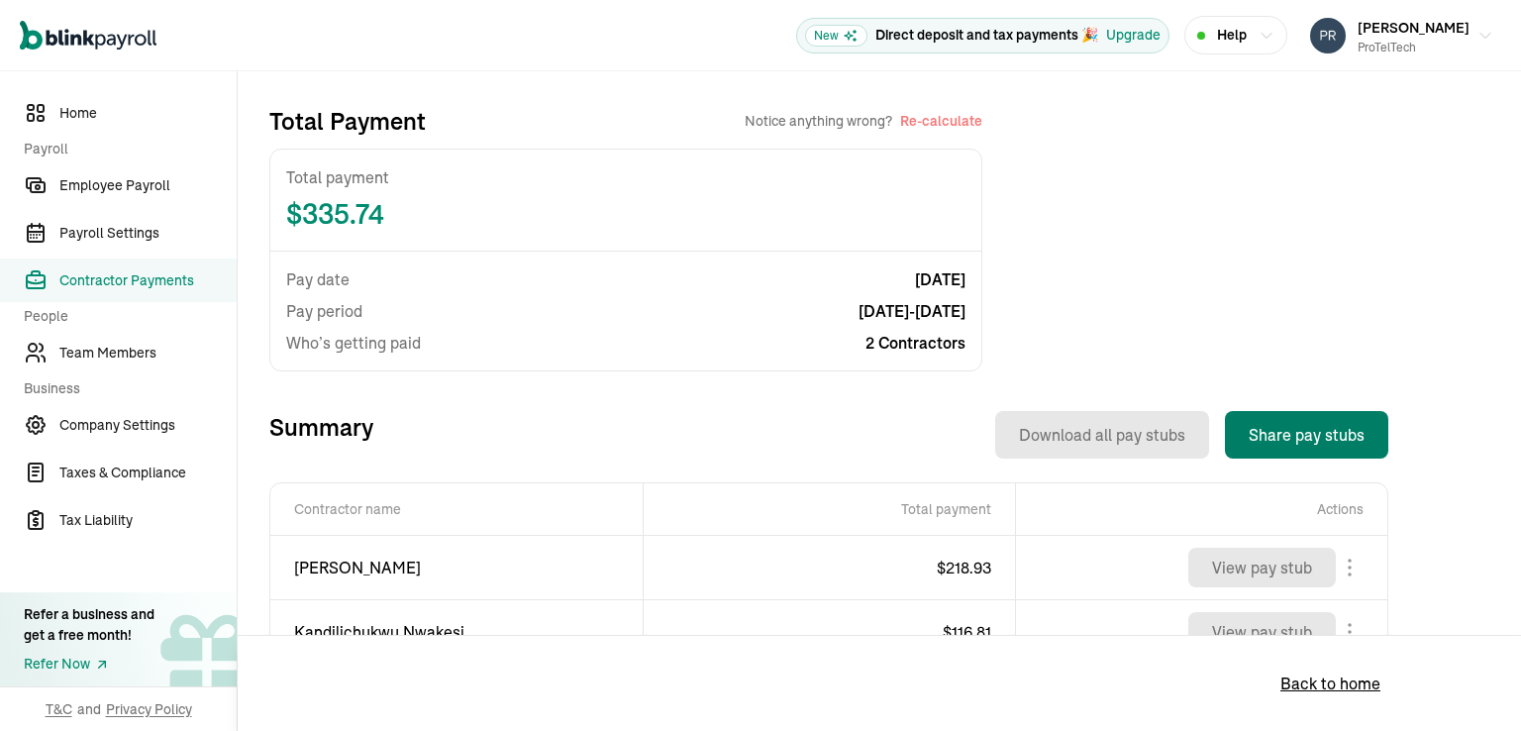
scroll to position [495, 0]
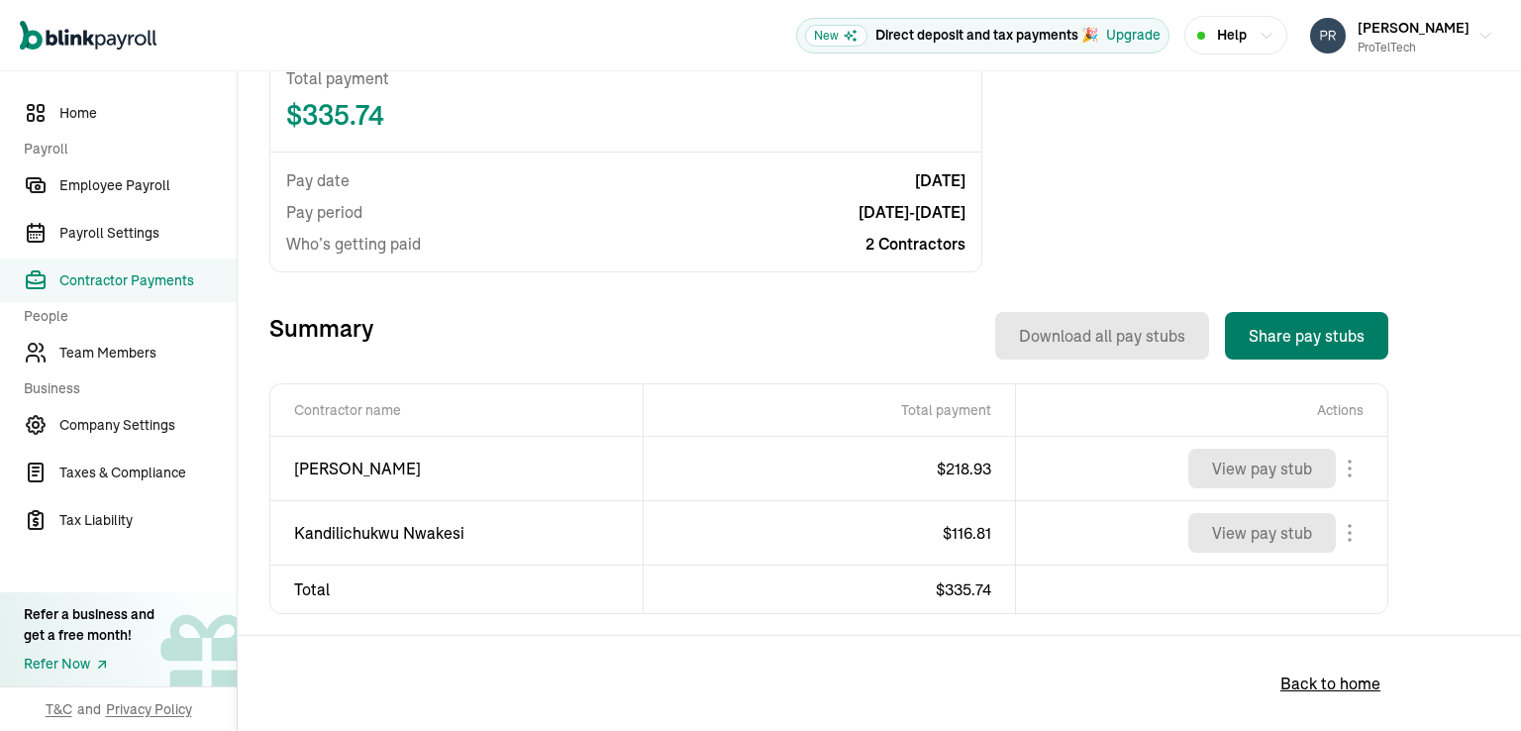
click at [1284, 334] on button "Share pay stubs" at bounding box center [1306, 336] width 163 height 48
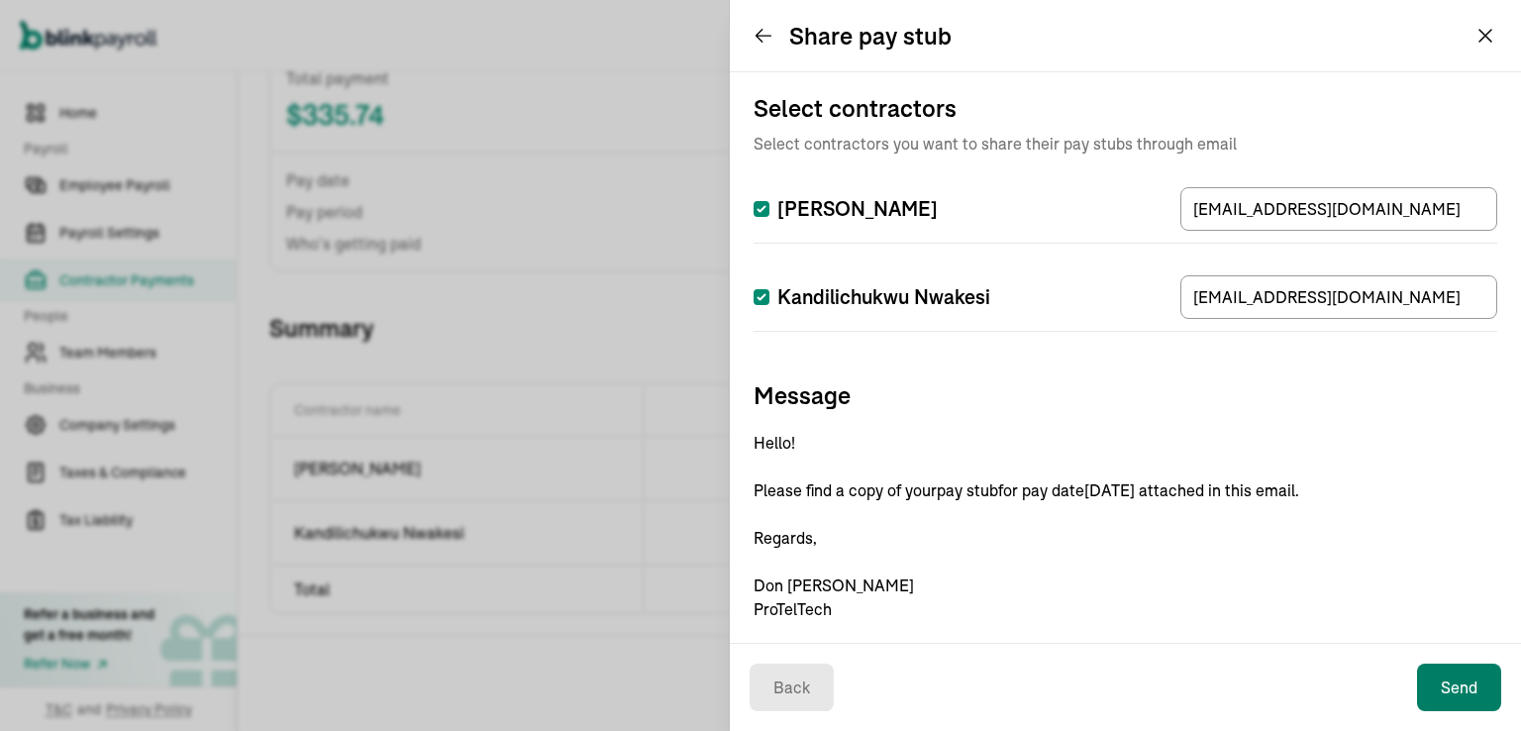
click at [1451, 685] on button "Send" at bounding box center [1459, 687] width 84 height 48
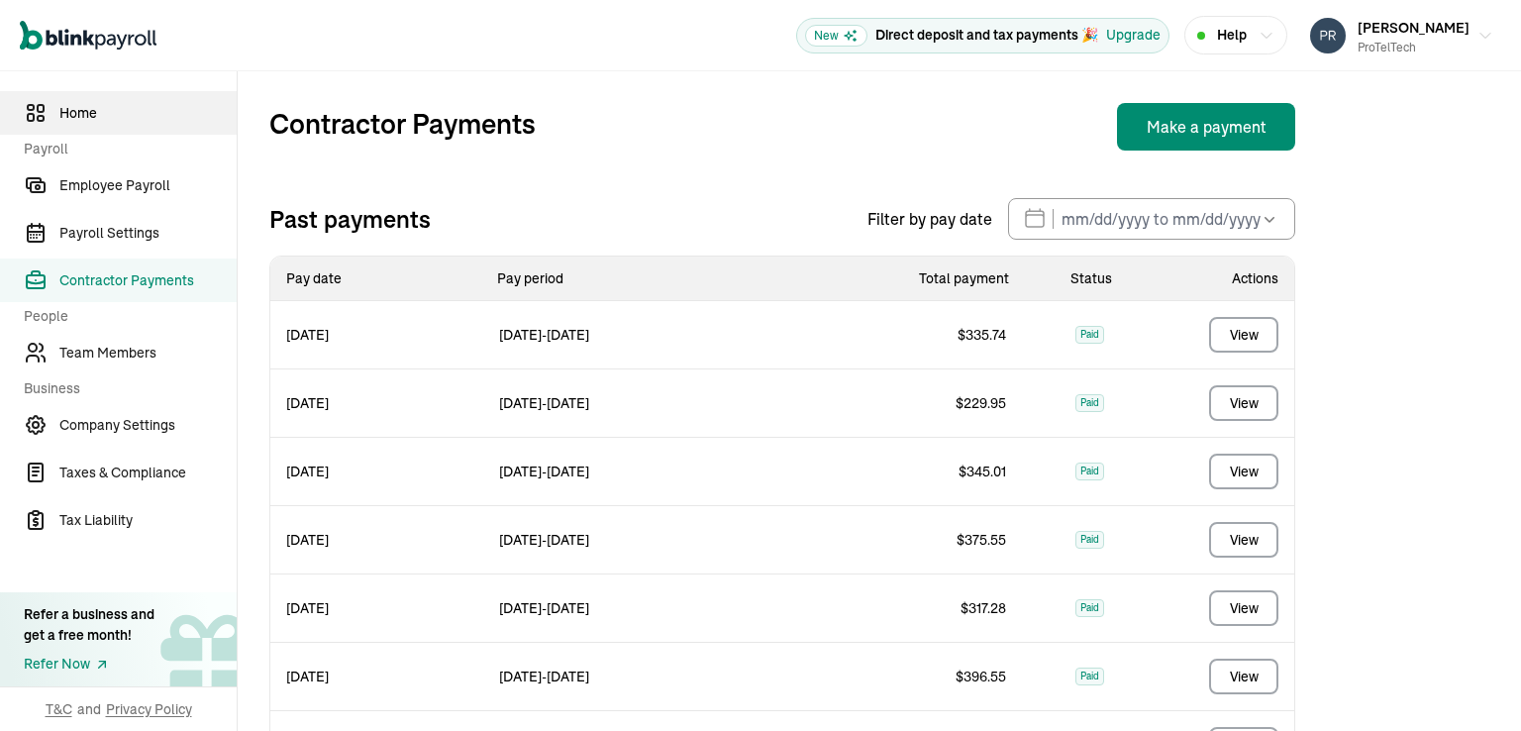
click at [84, 121] on span "Home" at bounding box center [147, 113] width 177 height 21
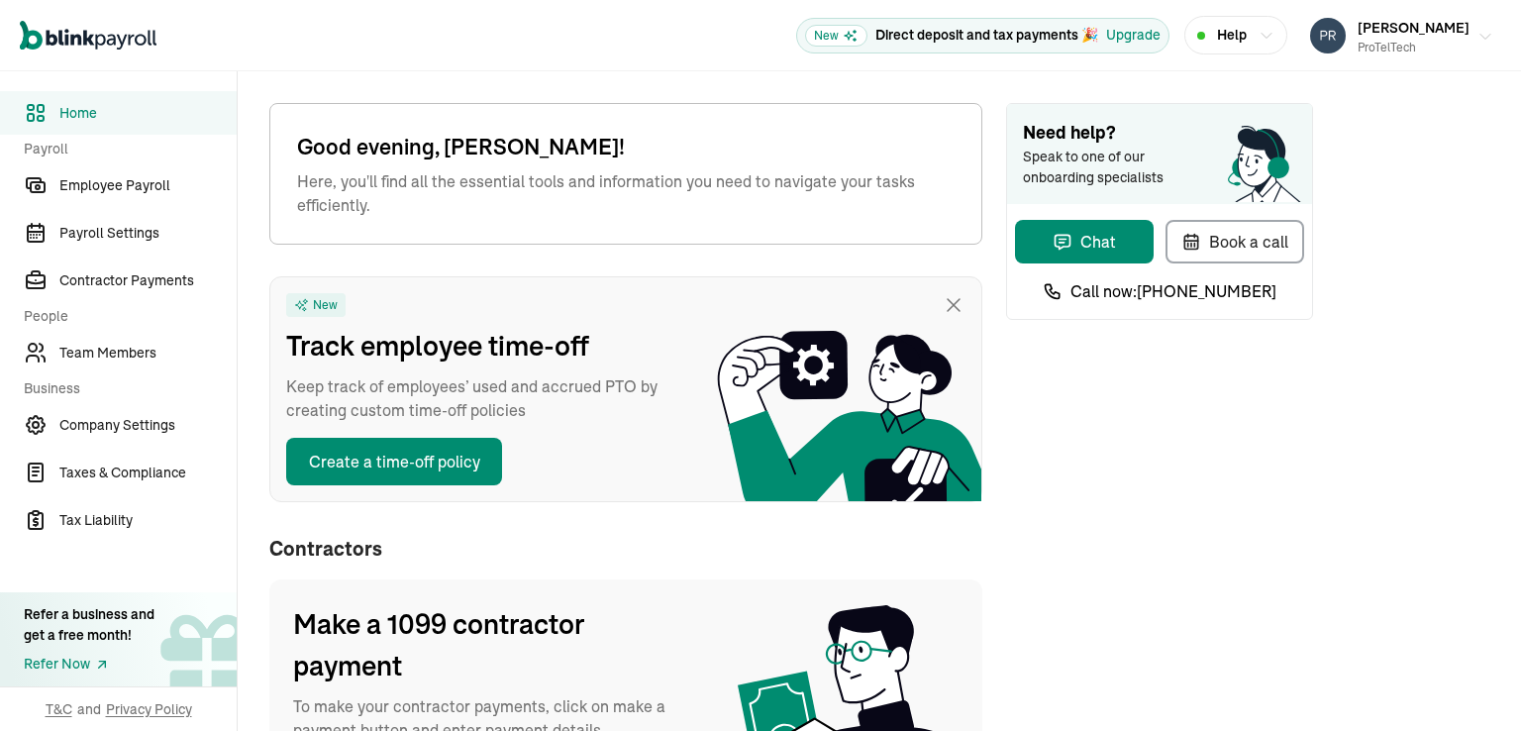
click at [1426, 26] on span "Don Stewart" at bounding box center [1413, 28] width 112 height 18
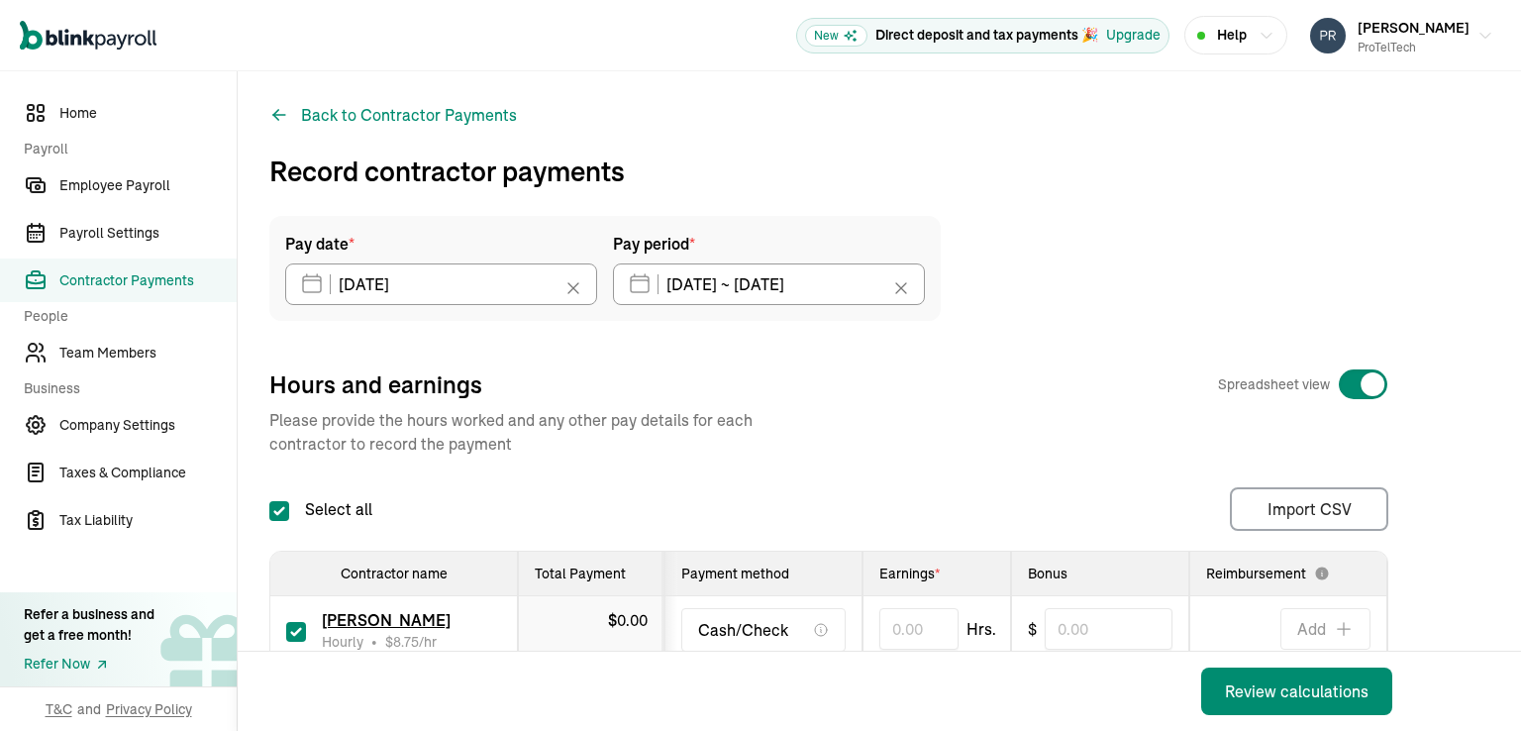
scroll to position [99, 0]
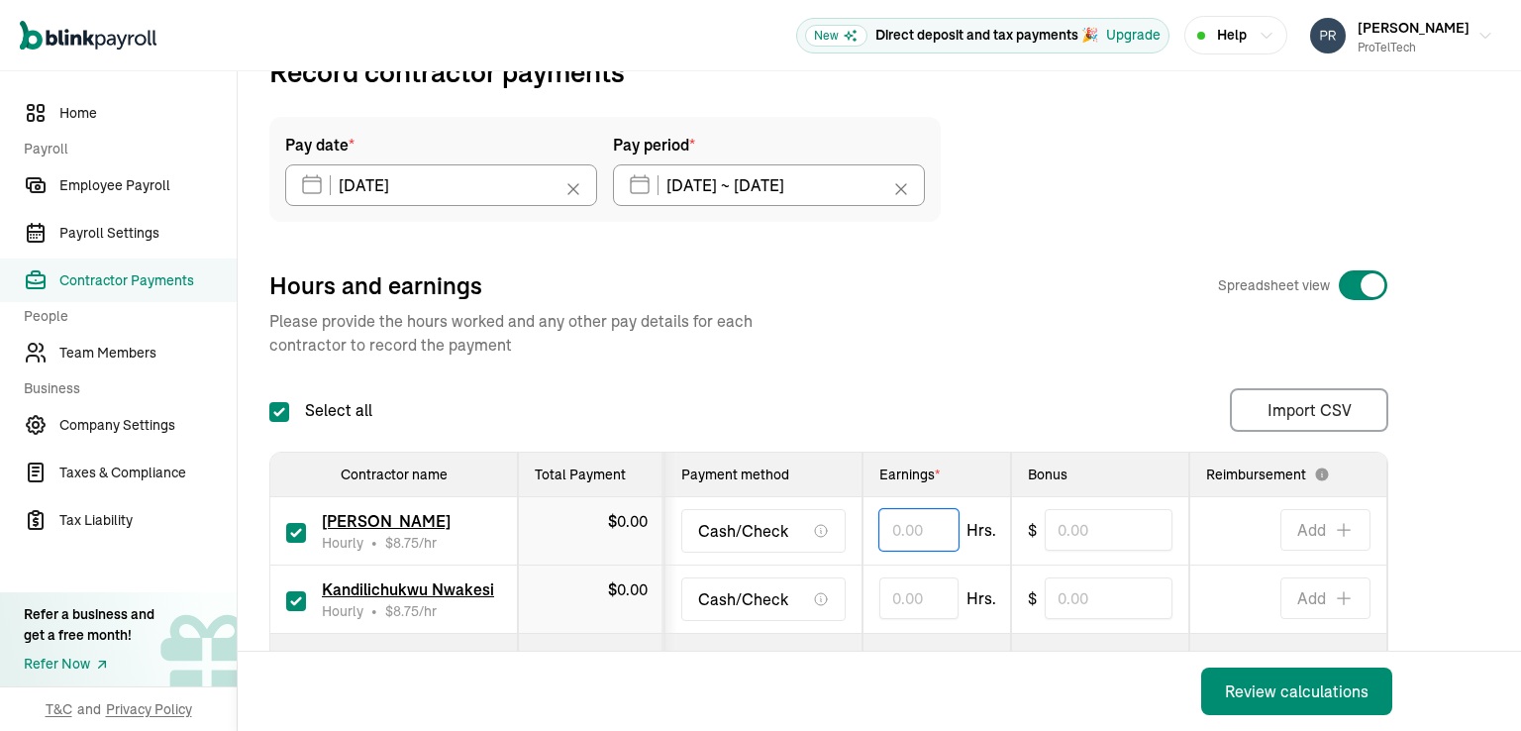
click at [891, 536] on input "text" at bounding box center [918, 530] width 79 height 42
type input "25.02"
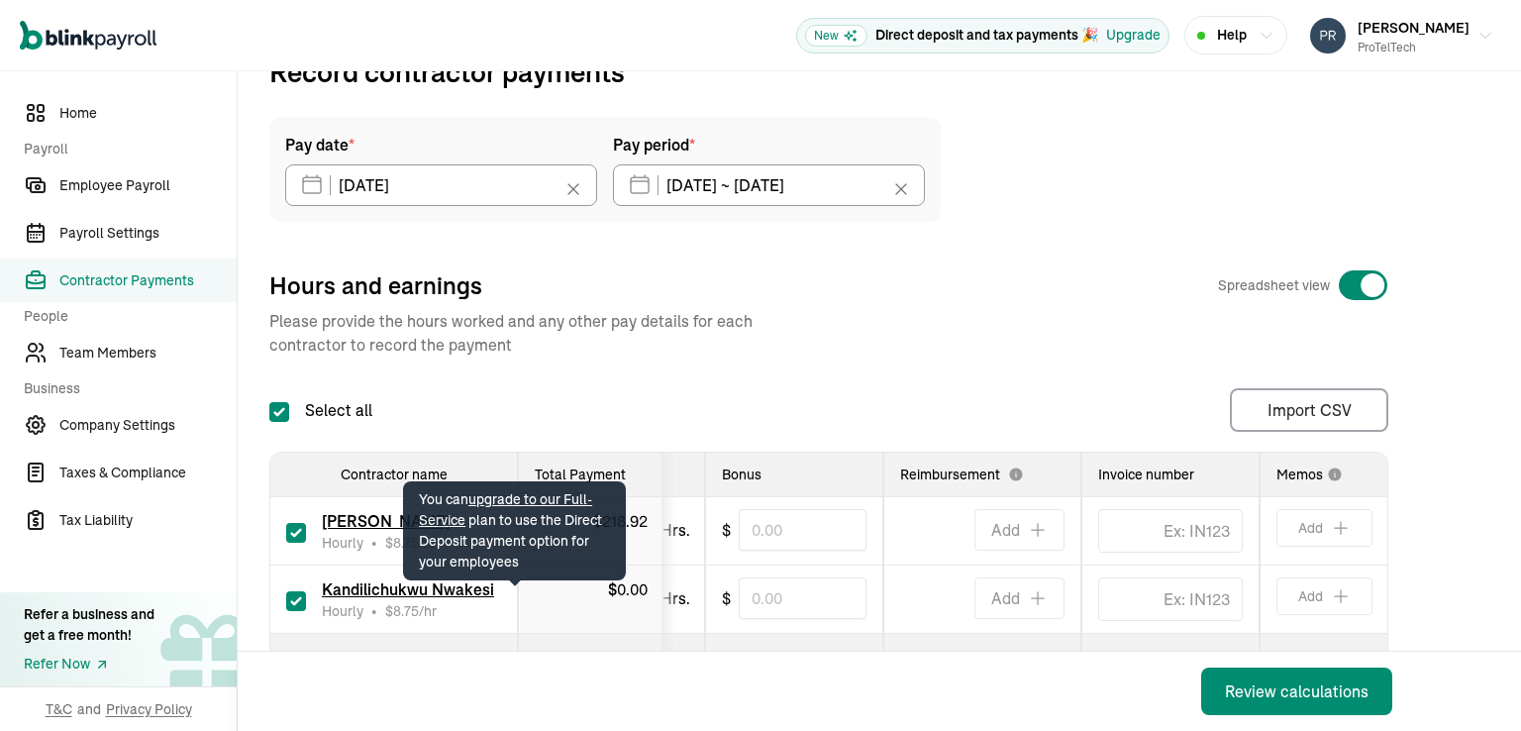
click at [690, 634] on th at bounding box center [630, 662] width 148 height 56
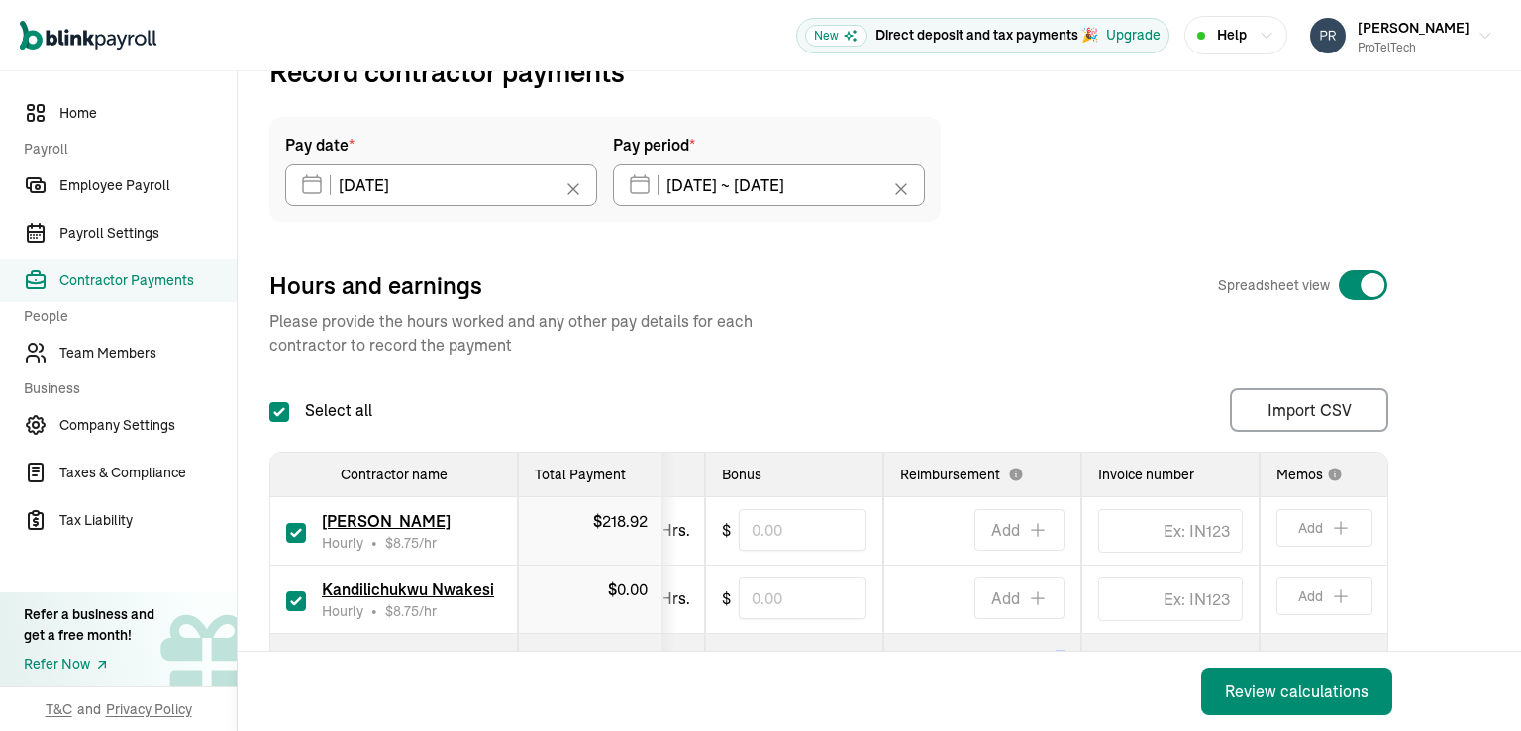
drag, startPoint x: 1178, startPoint y: 642, endPoint x: 1050, endPoint y: 639, distance: 127.8
click at [1050, 639] on tr "Total Payment $ 218.92 $ 0.00 $ 0.00" at bounding box center [676, 662] width 1424 height 56
click at [689, 525] on td "25.02 Hrs." at bounding box center [630, 531] width 148 height 68
click at [689, 581] on td "Hrs." at bounding box center [630, 599] width 148 height 68
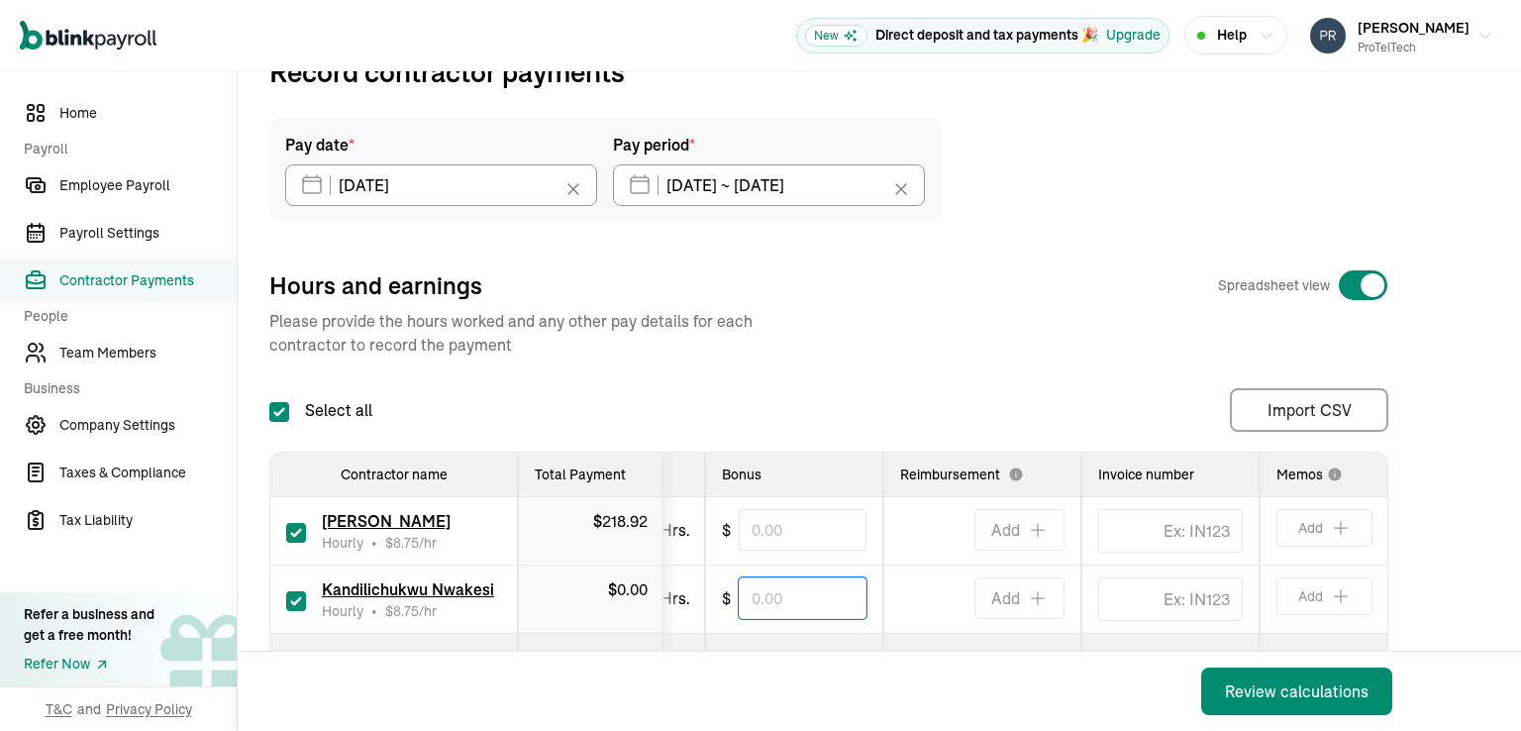
click at [765, 597] on input "text" at bounding box center [802, 598] width 128 height 42
click at [681, 602] on span "Hrs." at bounding box center [675, 598] width 30 height 24
click at [1149, 532] on input "TextInput" at bounding box center [1170, 531] width 145 height 44
click at [776, 607] on input "text" at bounding box center [802, 598] width 128 height 42
click at [685, 607] on span "Hrs." at bounding box center [675, 598] width 30 height 24
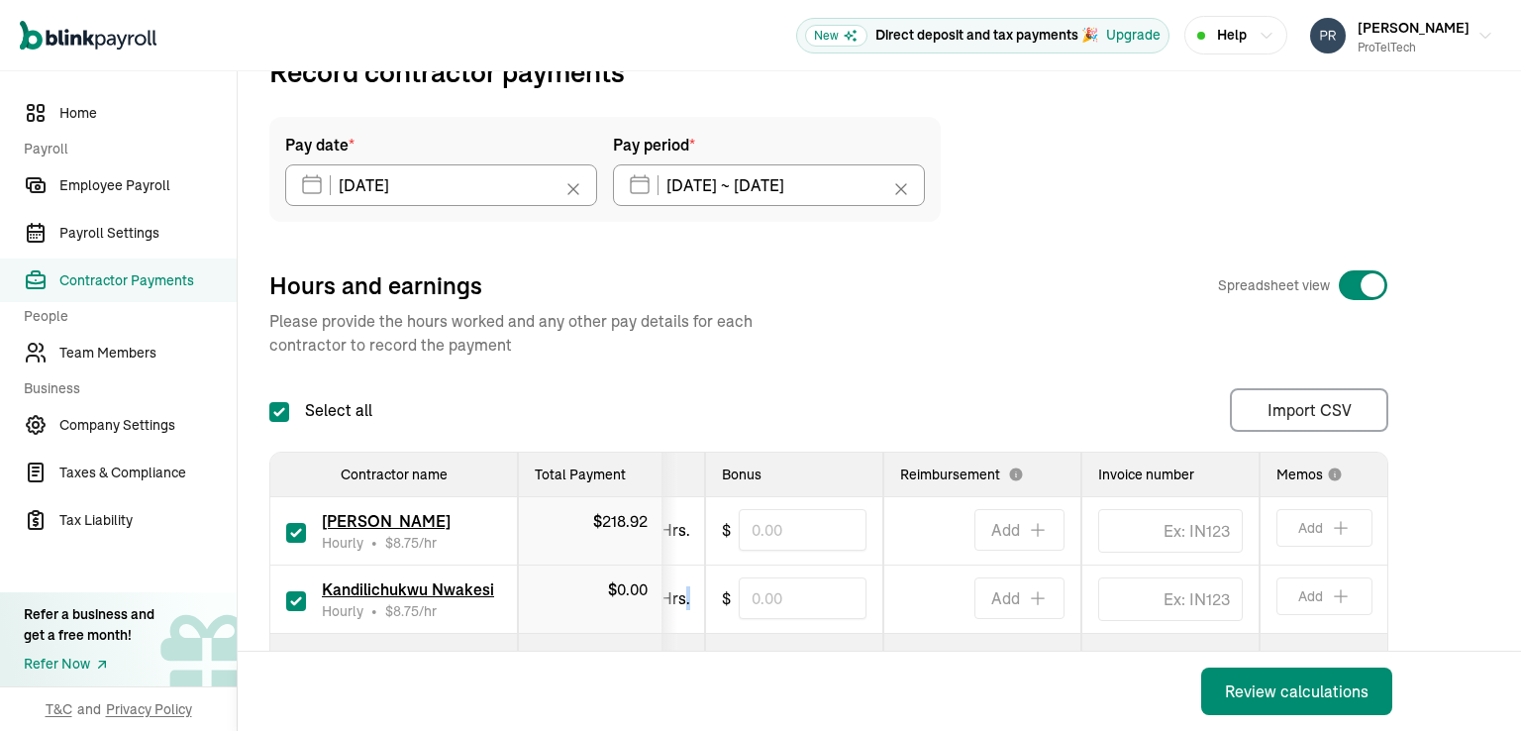
click at [685, 607] on span "Hrs." at bounding box center [675, 598] width 30 height 24
click at [681, 603] on span "Hrs." at bounding box center [675, 598] width 30 height 24
drag, startPoint x: 736, startPoint y: 639, endPoint x: 649, endPoint y: 639, distance: 86.1
click at [649, 639] on tr "Total Payment $ 218.92 $ 0.00 $ 0.00" at bounding box center [676, 662] width 1424 height 56
drag, startPoint x: 861, startPoint y: 645, endPoint x: 764, endPoint y: 654, distance: 97.4
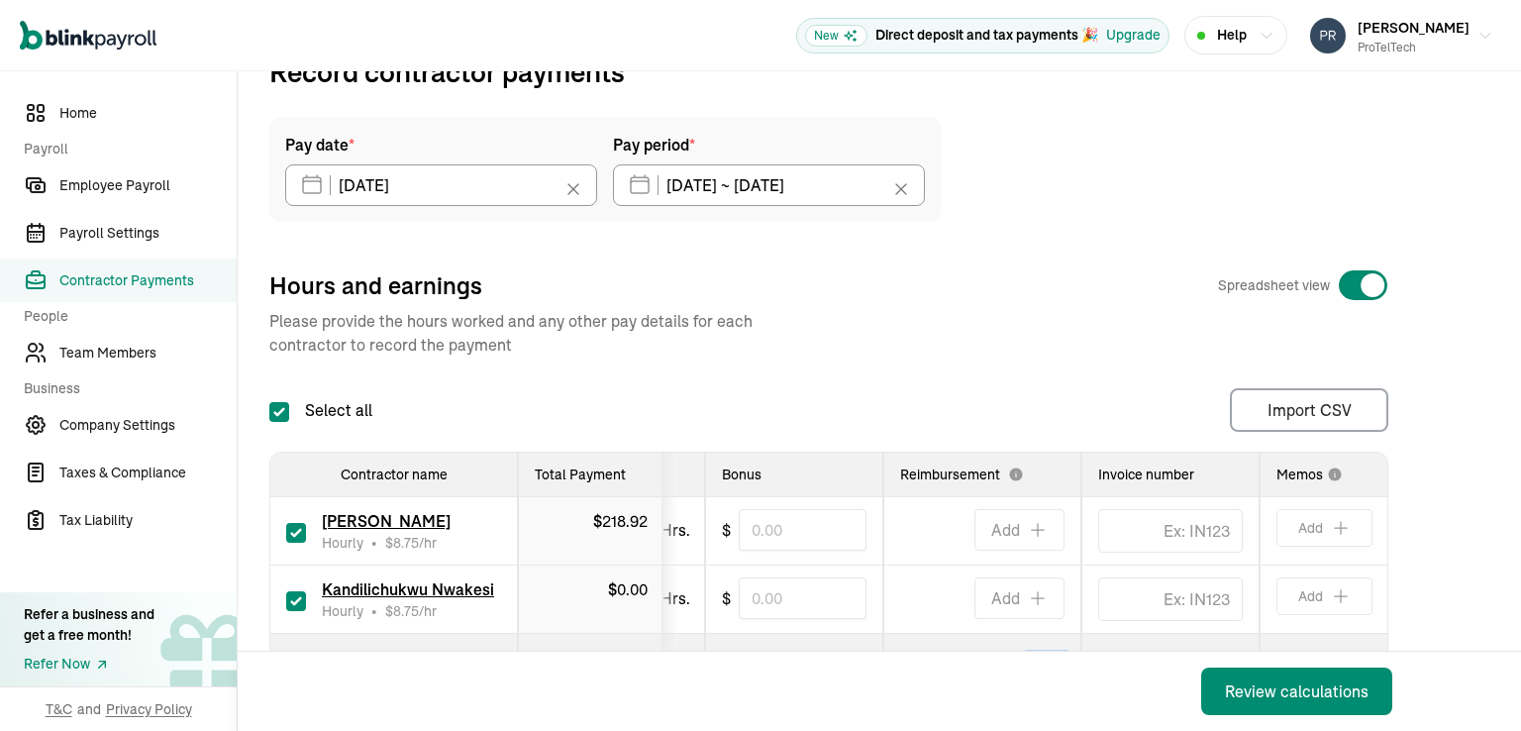
click at [764, 654] on div "Pay date * 08/29/2025 Aug 2025 Mon Tue Wed Thu Fri Sat Sun 28 29 30 31 1 2 3 4 …" at bounding box center [879, 411] width 1220 height 589
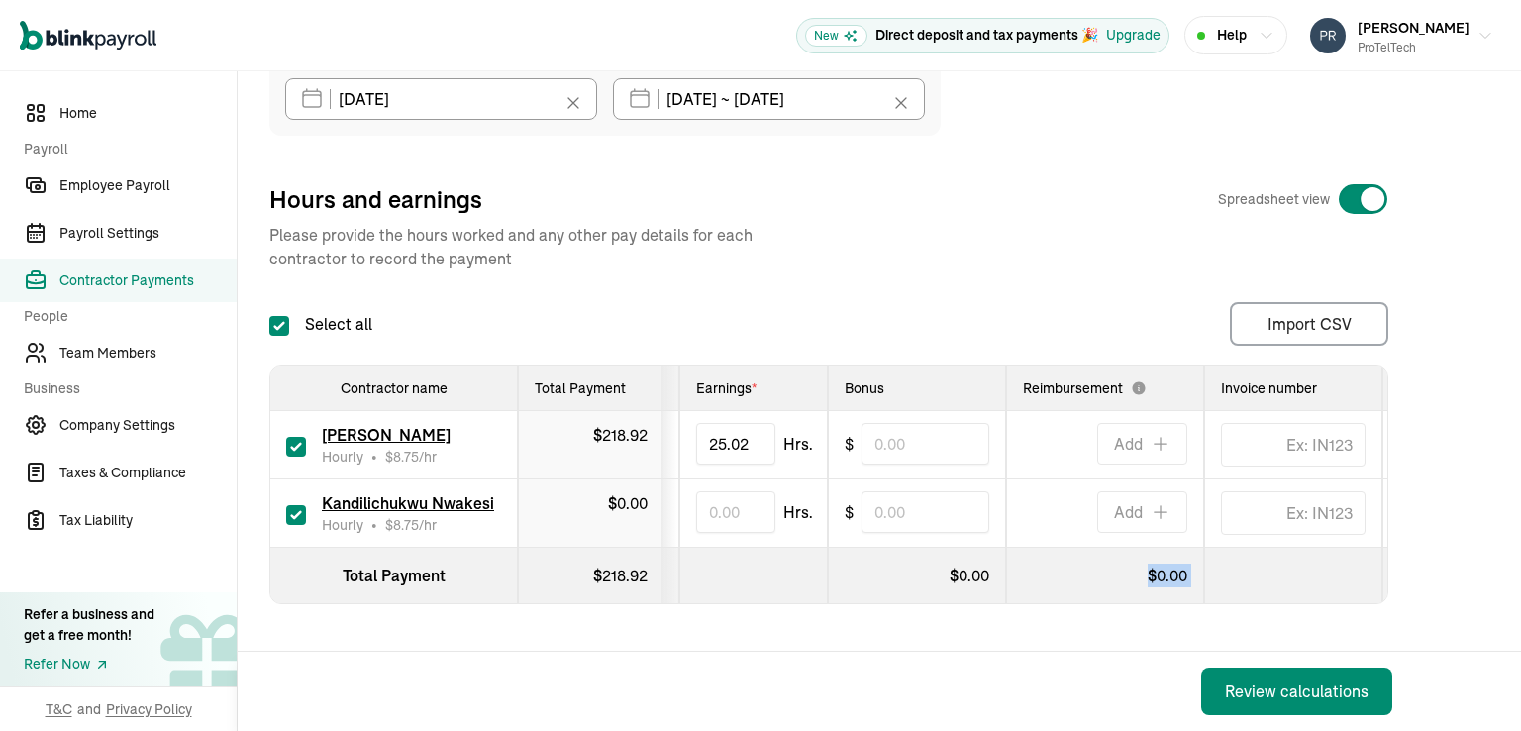
scroll to position [0, 144]
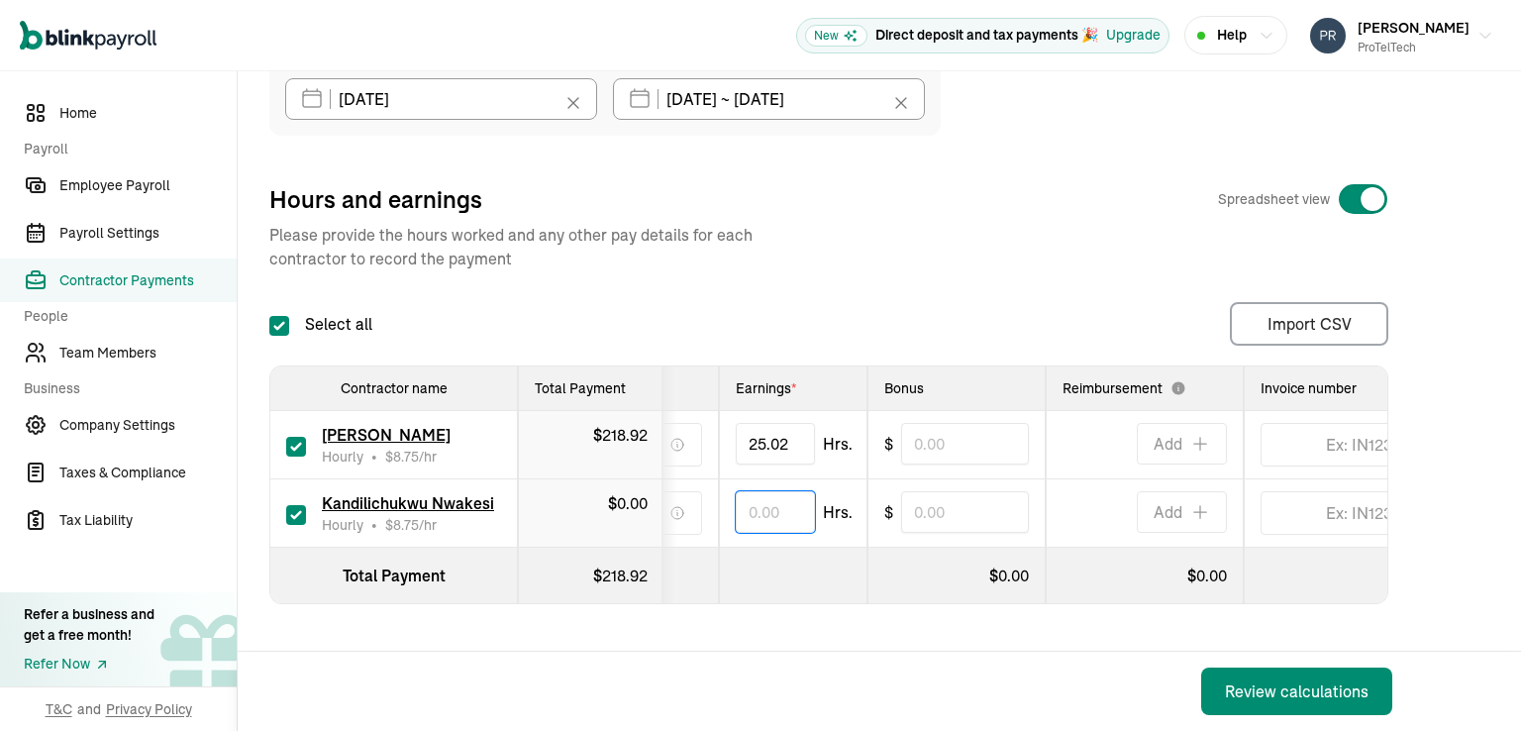
click at [751, 497] on input "text" at bounding box center [775, 512] width 79 height 42
type input "13.35"
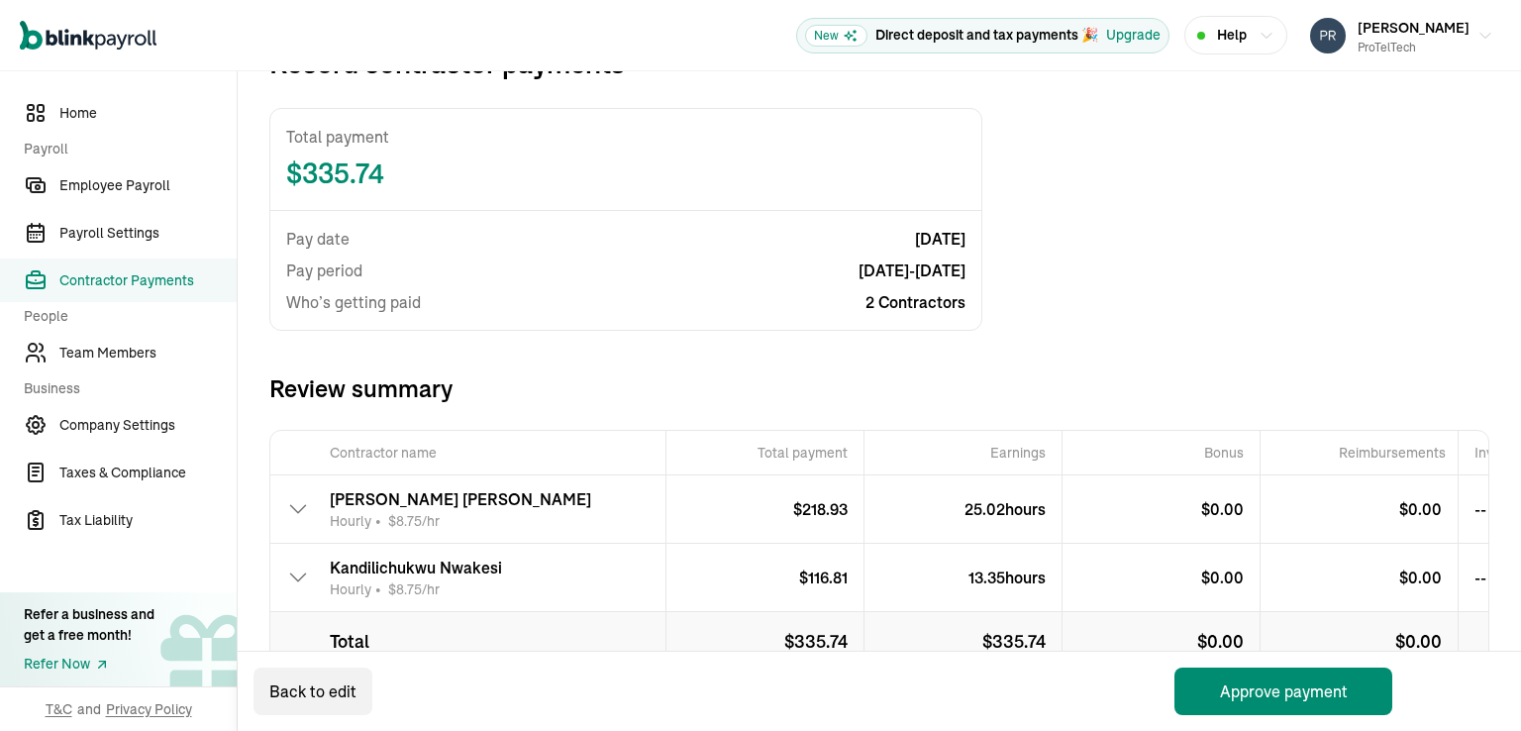
scroll to position [193, 0]
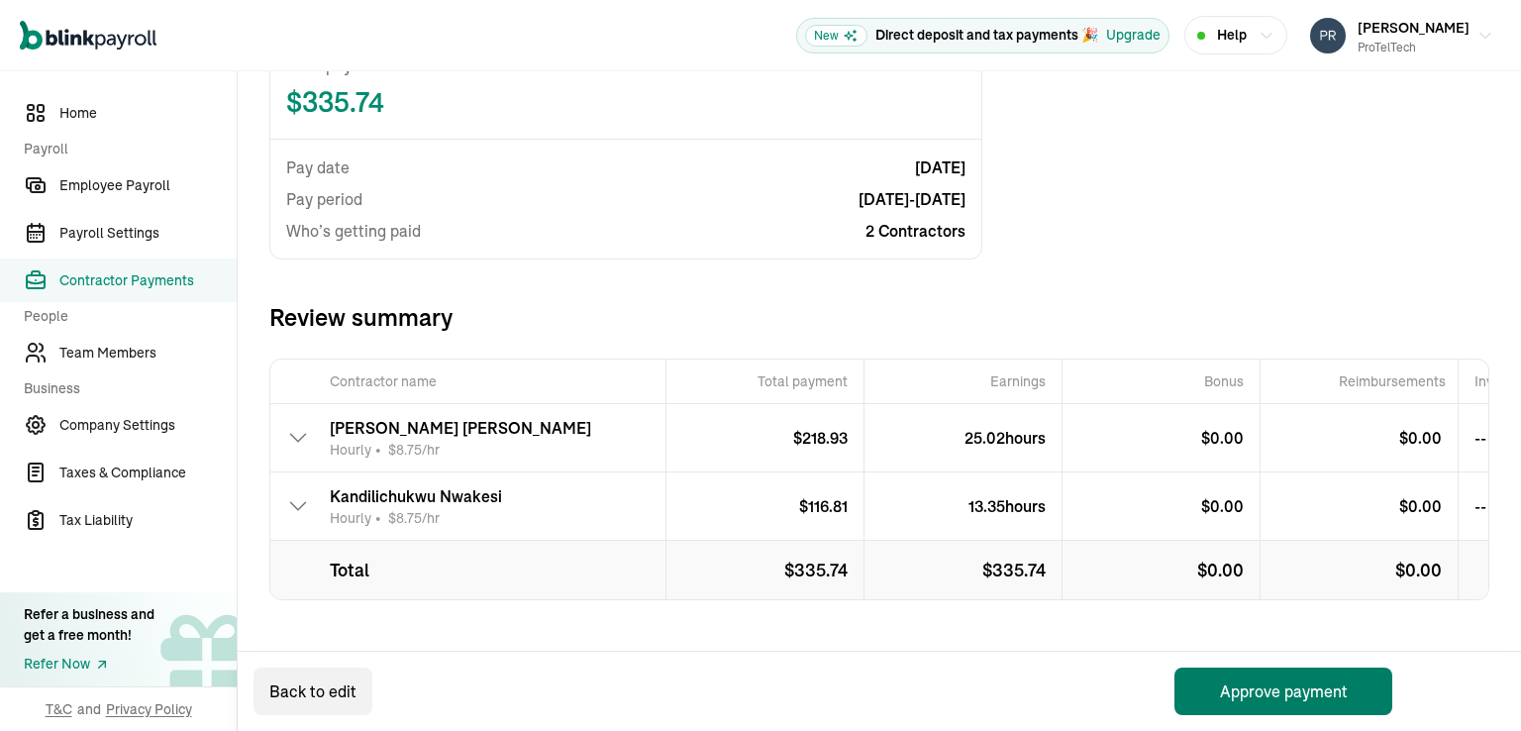
click at [1303, 693] on button "Approve payment" at bounding box center [1283, 691] width 218 height 48
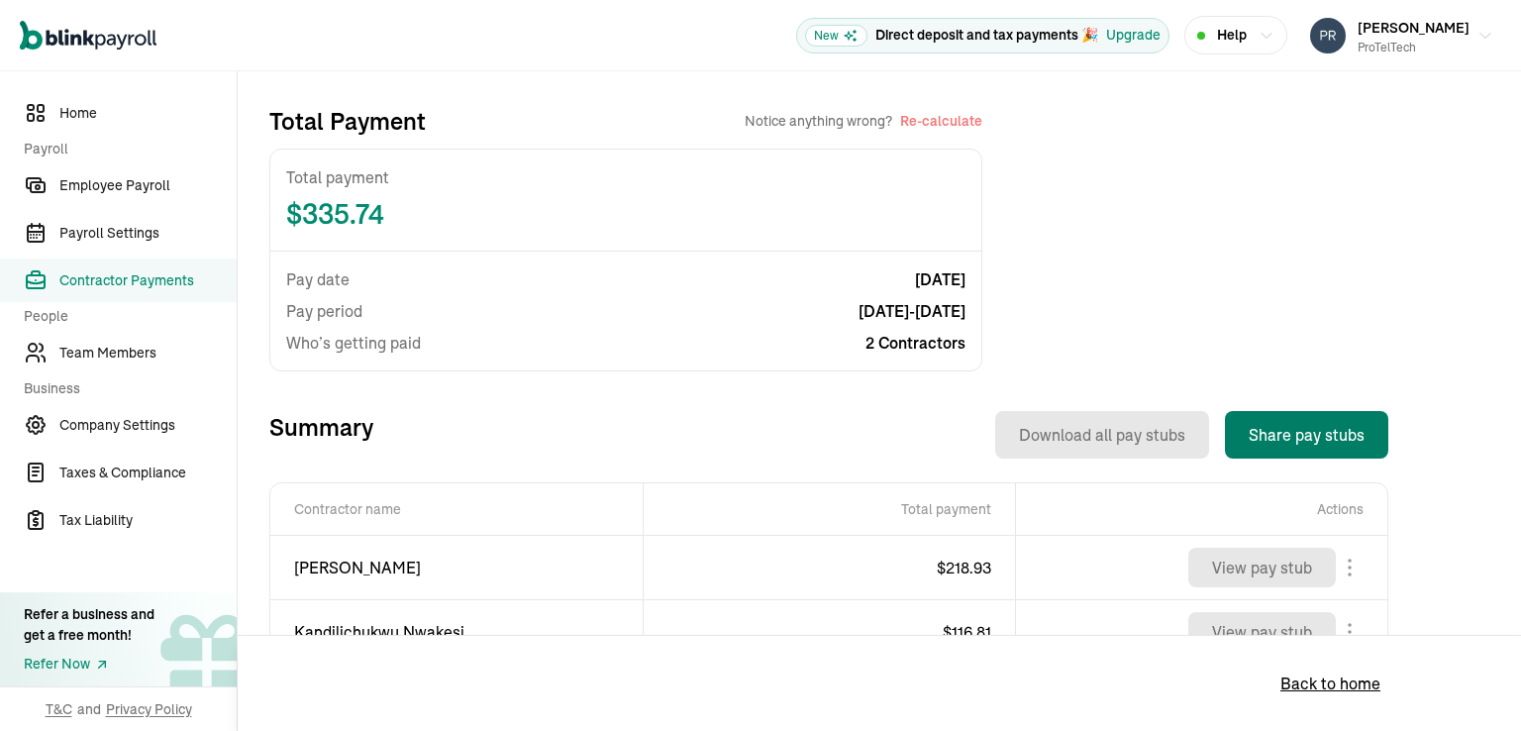
scroll to position [495, 0]
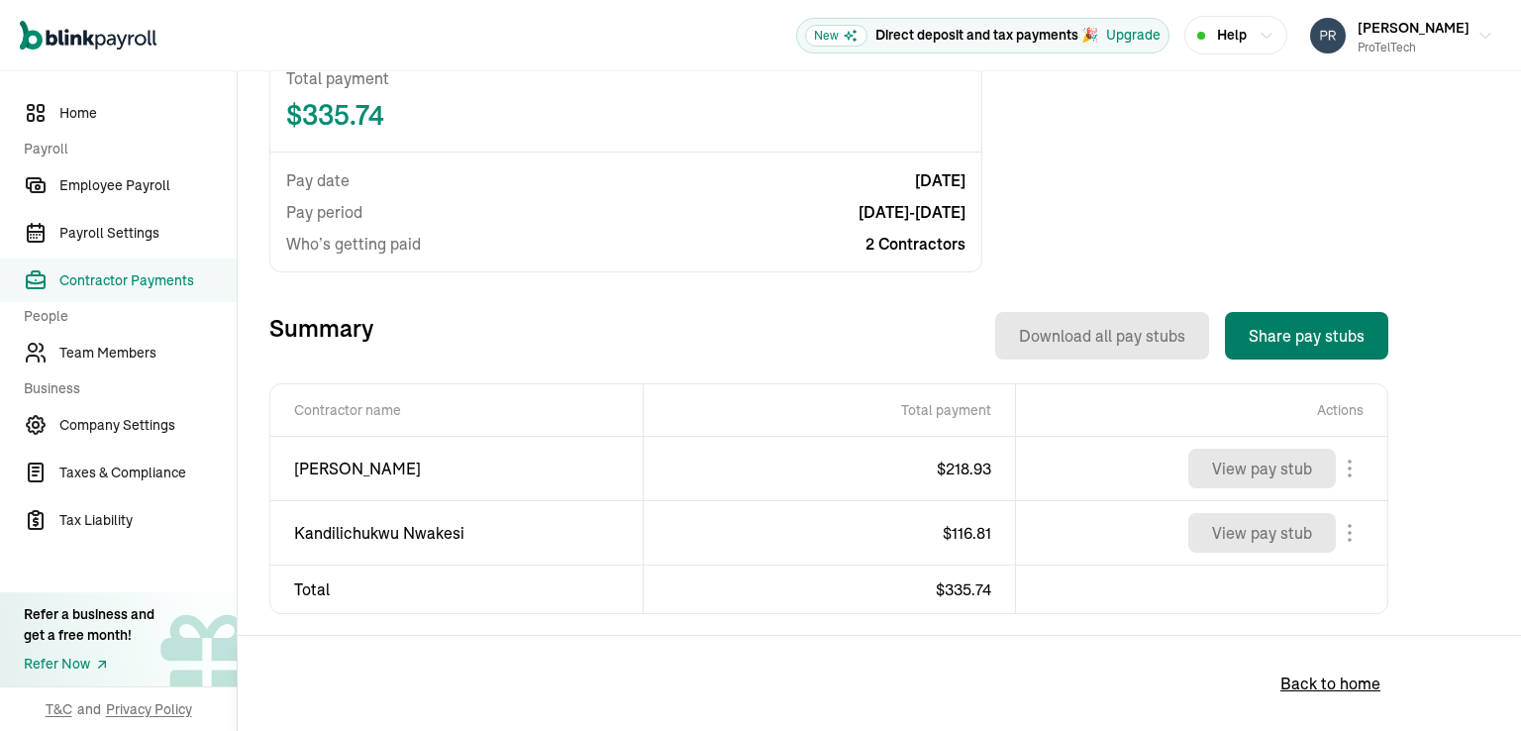
click at [1284, 334] on button "Share pay stubs" at bounding box center [1306, 336] width 163 height 48
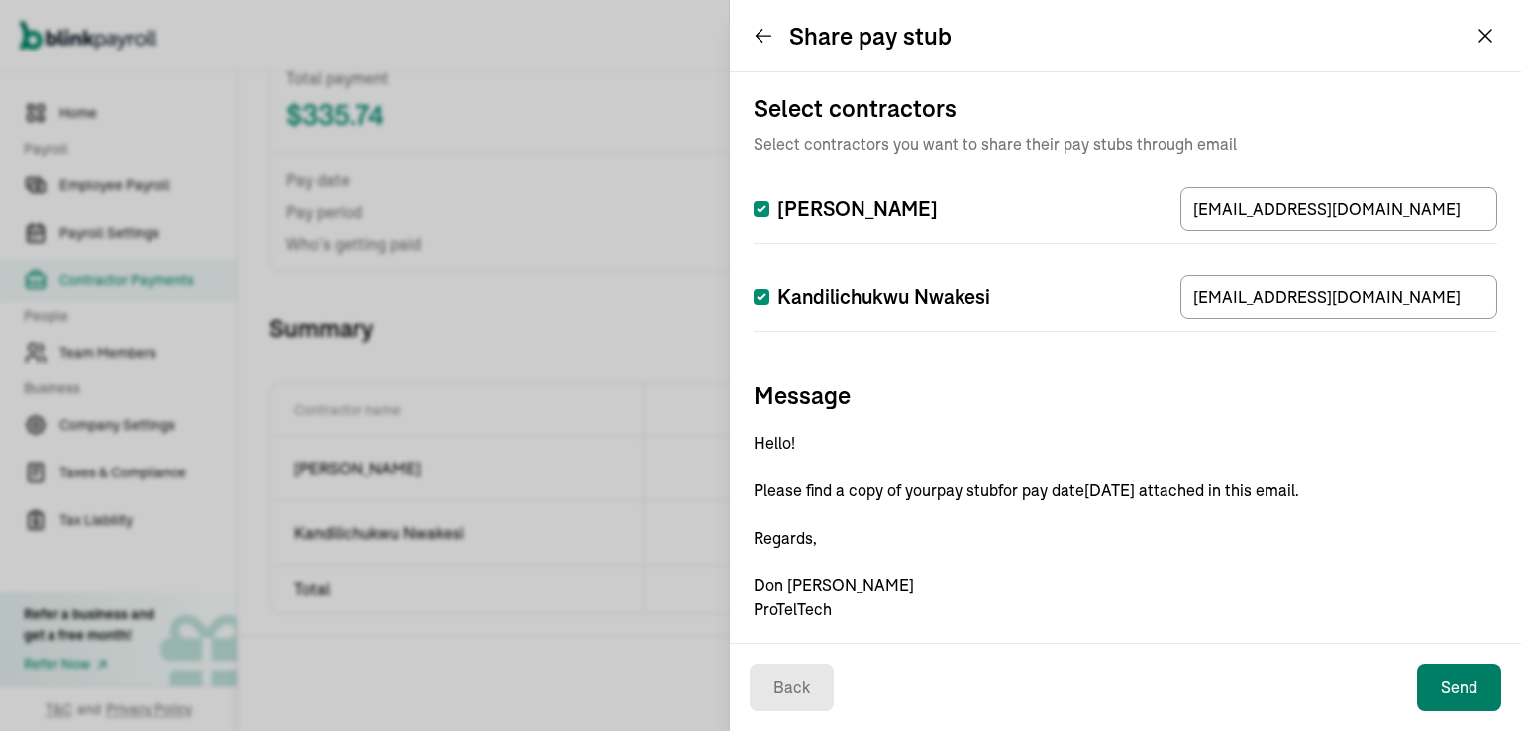
click at [1451, 685] on button "Send" at bounding box center [1459, 687] width 84 height 48
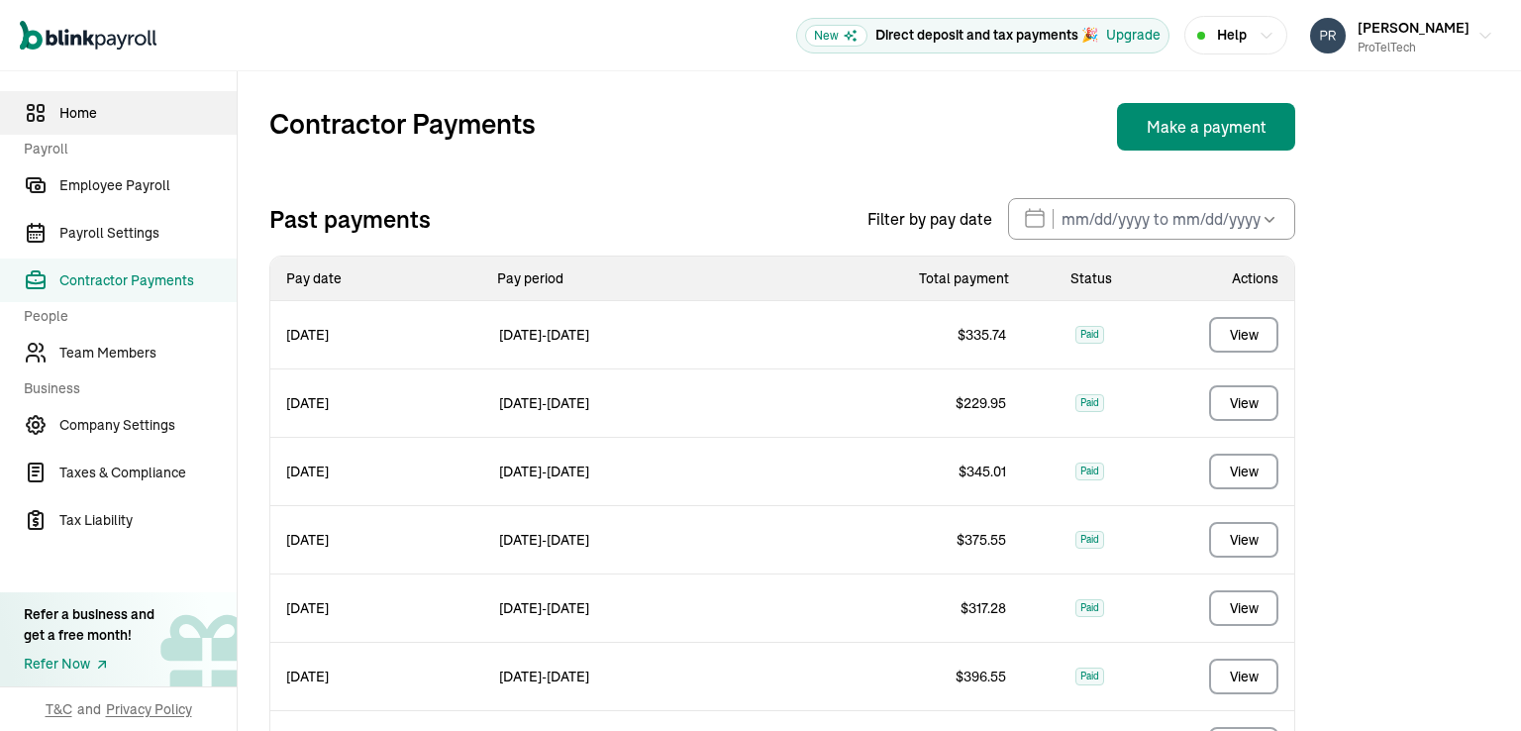
click at [84, 121] on span "Home" at bounding box center [147, 113] width 177 height 21
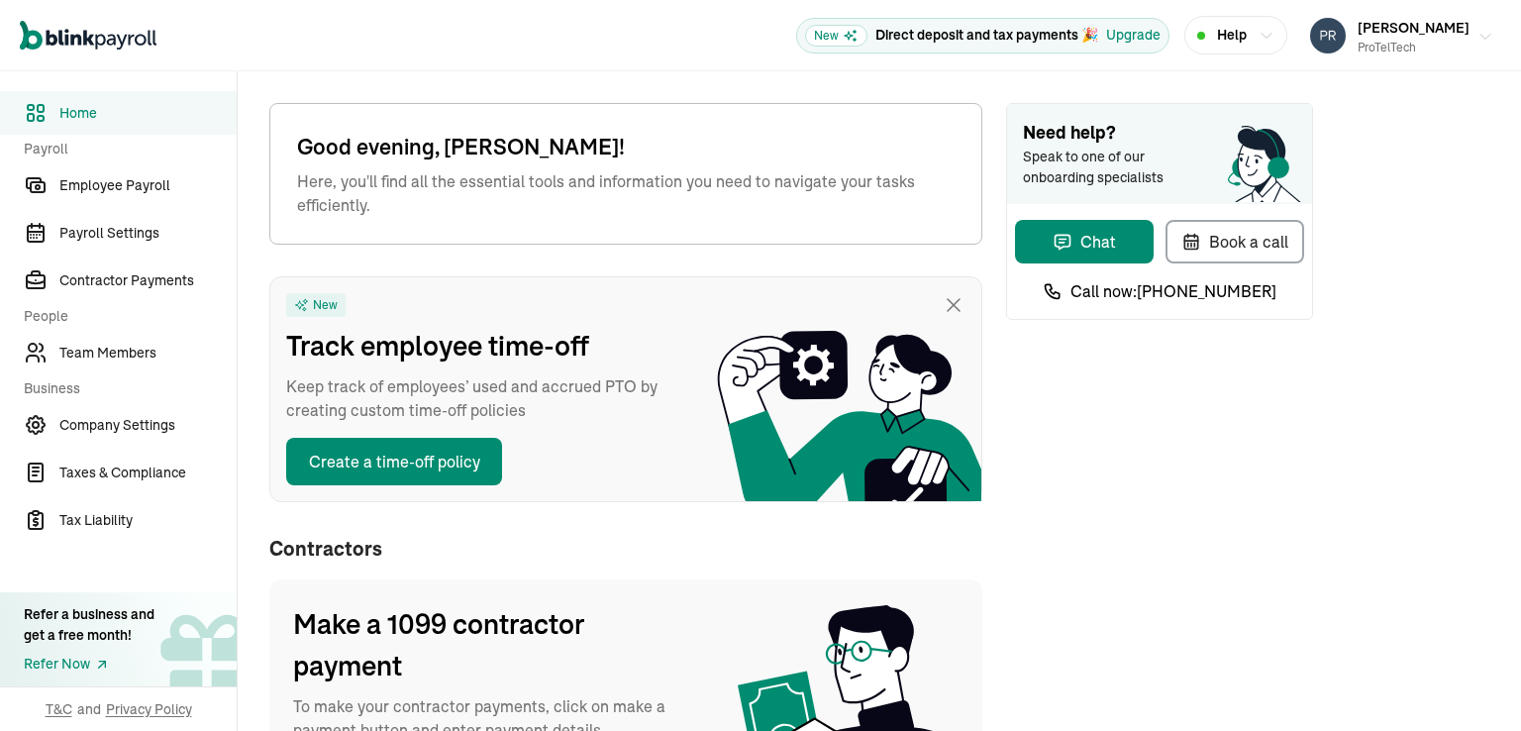
click at [1426, 26] on span "Don Stewart" at bounding box center [1413, 28] width 112 height 18
